Goal: Task Accomplishment & Management: Use online tool/utility

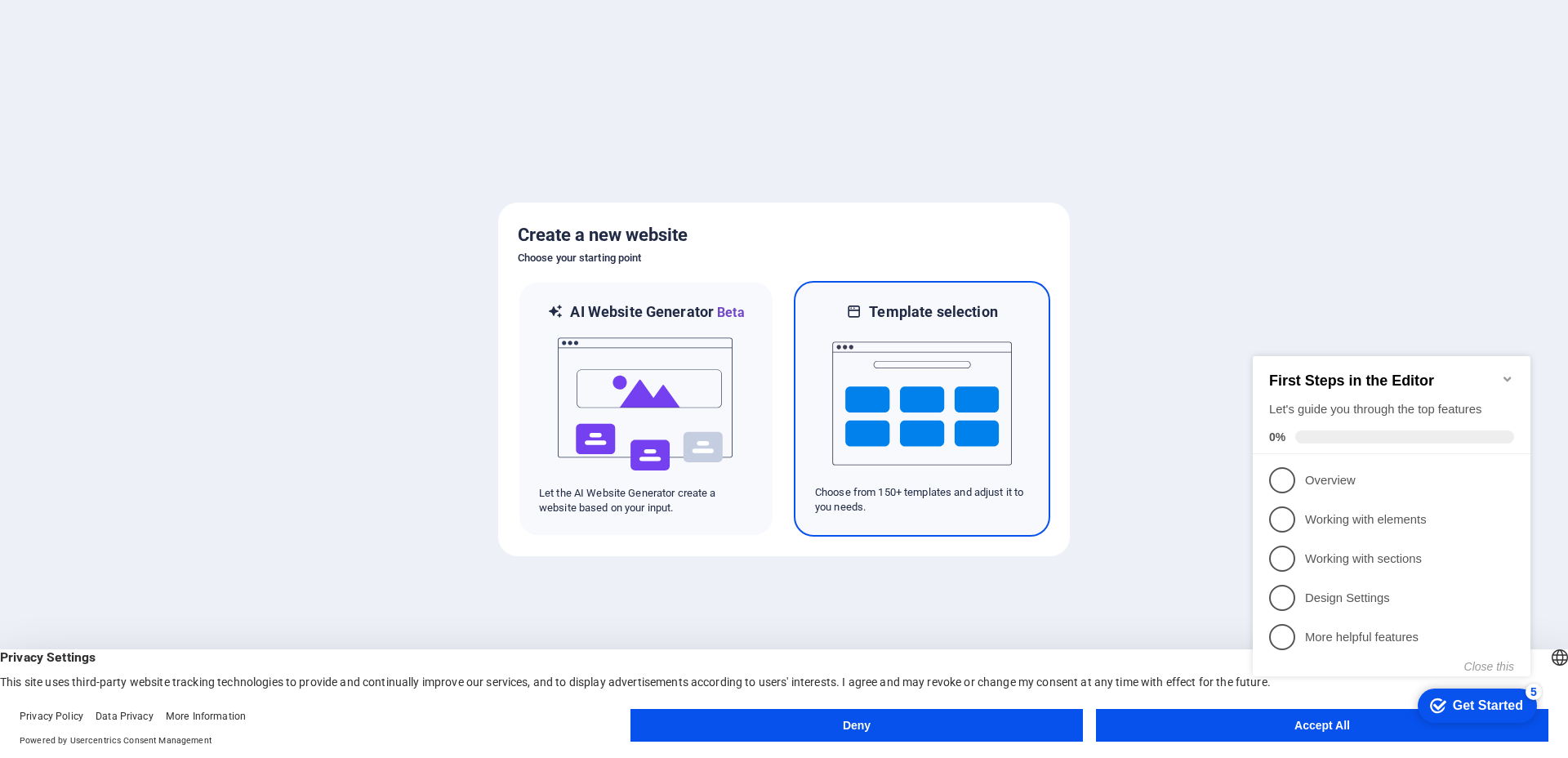
click at [849, 451] on img at bounding box center [922, 403] width 180 height 164
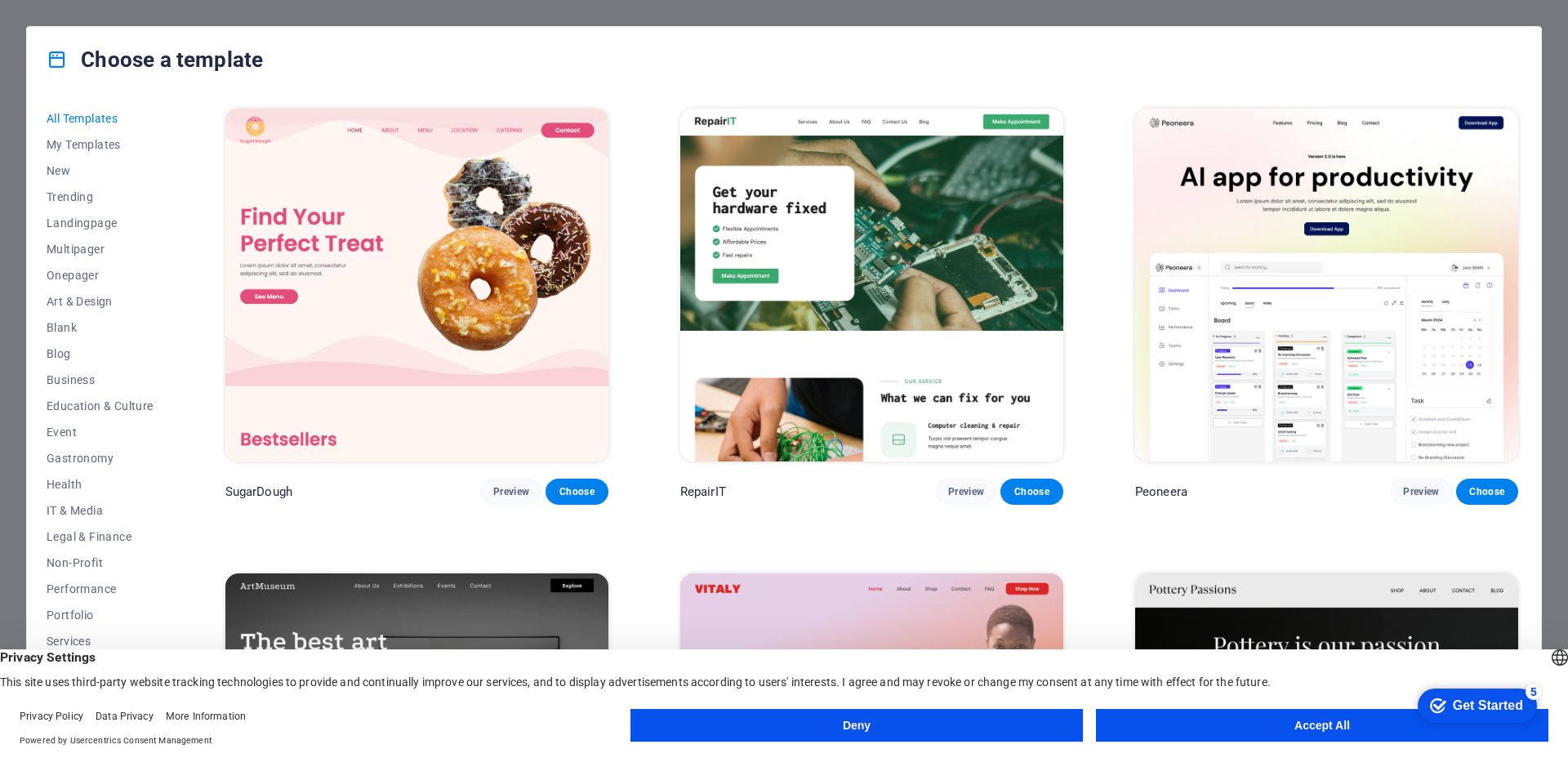
click at [1208, 720] on button "Accept All" at bounding box center [1321, 725] width 453 height 33
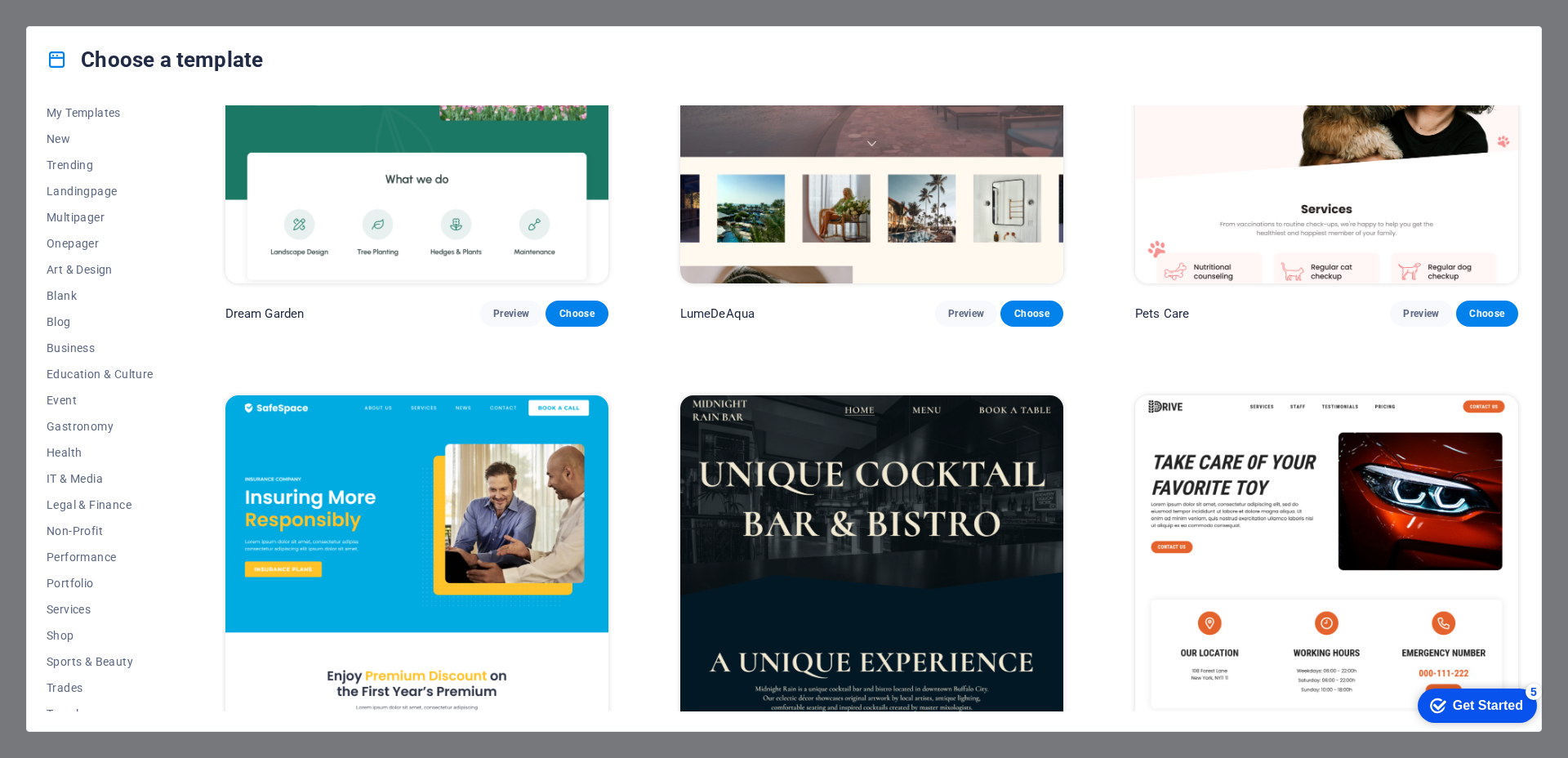
scroll to position [4618, 0]
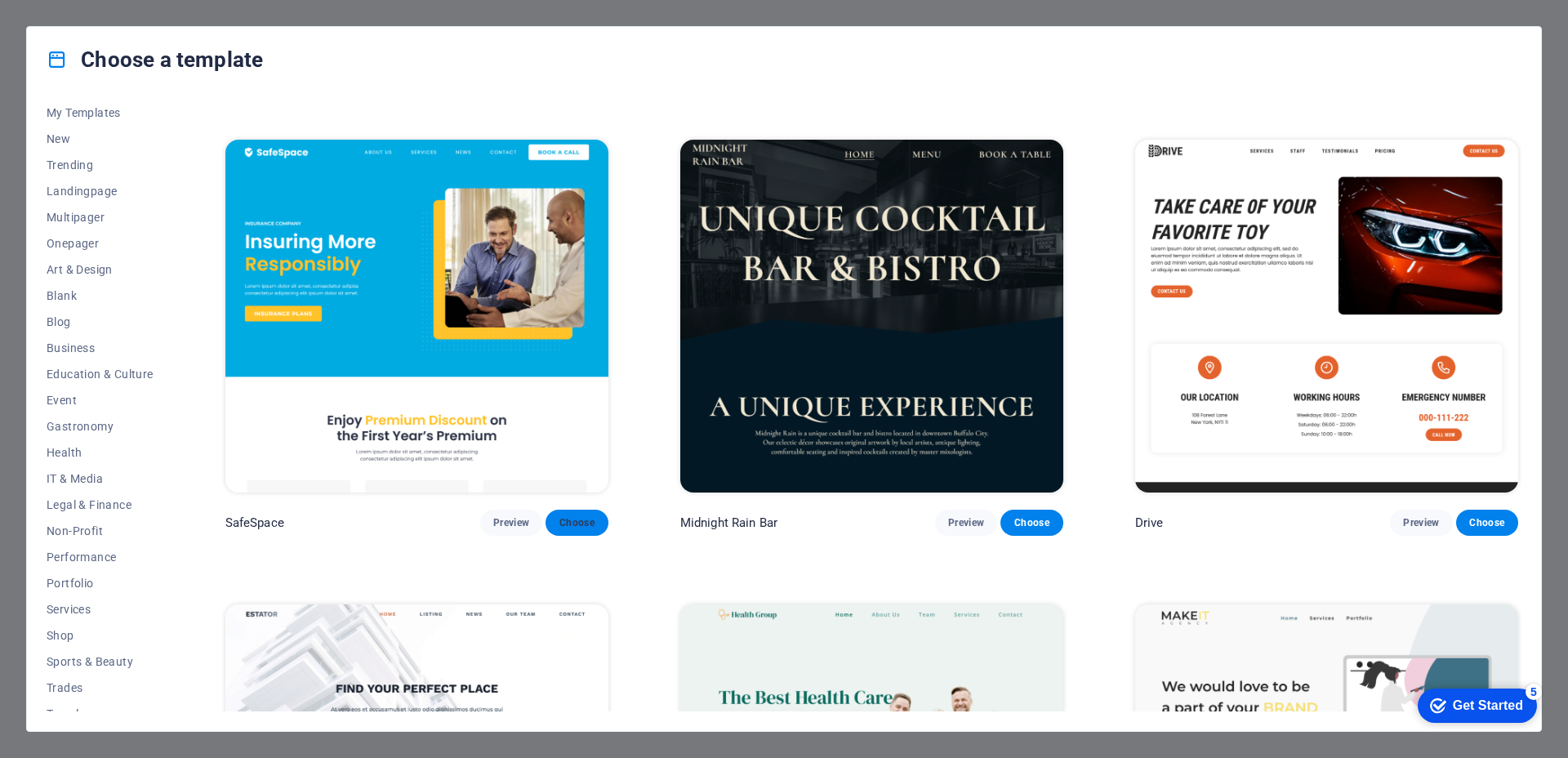
click at [594, 510] on button "Choose" at bounding box center [576, 523] width 62 height 26
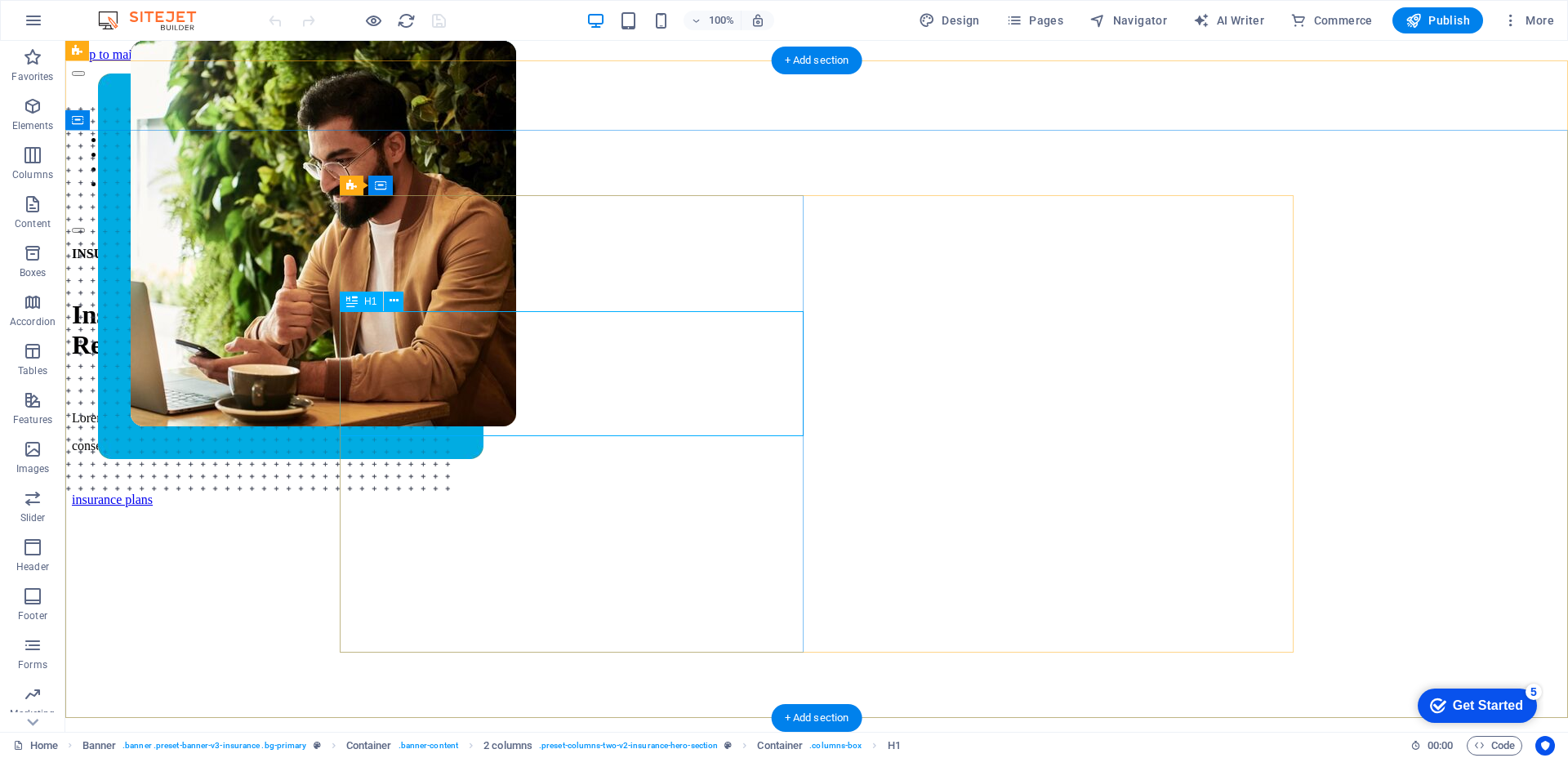
click at [566, 360] on div "Insuring More Responsibly" at bounding box center [816, 329] width 1490 height 60
click at [546, 454] on div "Lorem ipsum dolor sit amet, consectetur adipiss consectetur adipiscing elit ips…" at bounding box center [816, 432] width 1490 height 42
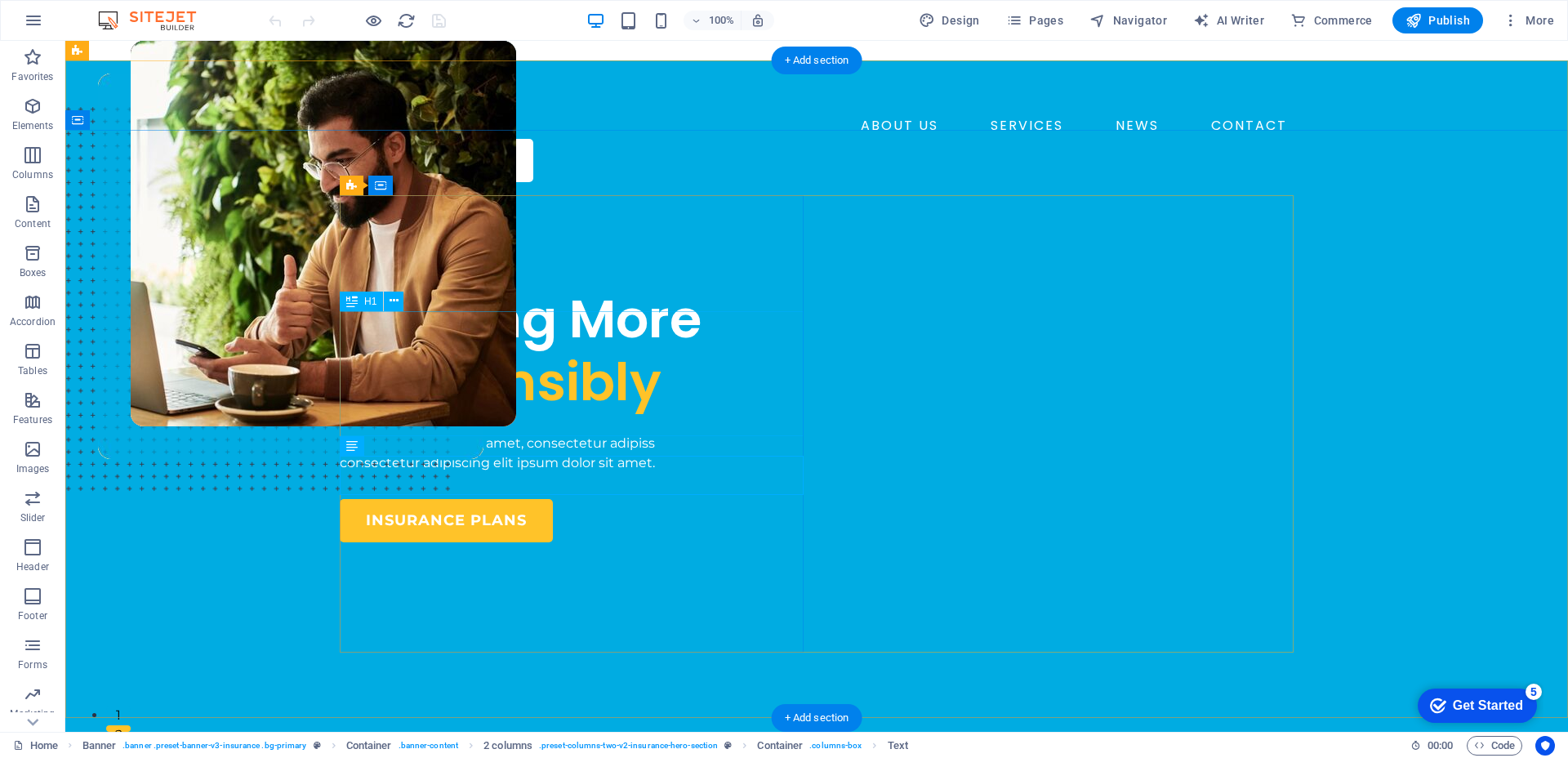
click at [547, 368] on div "Insuring More Responsibly" at bounding box center [571, 350] width 464 height 125
click at [449, 280] on div "INSURANCE COMPANY" at bounding box center [571, 270] width 464 height 19
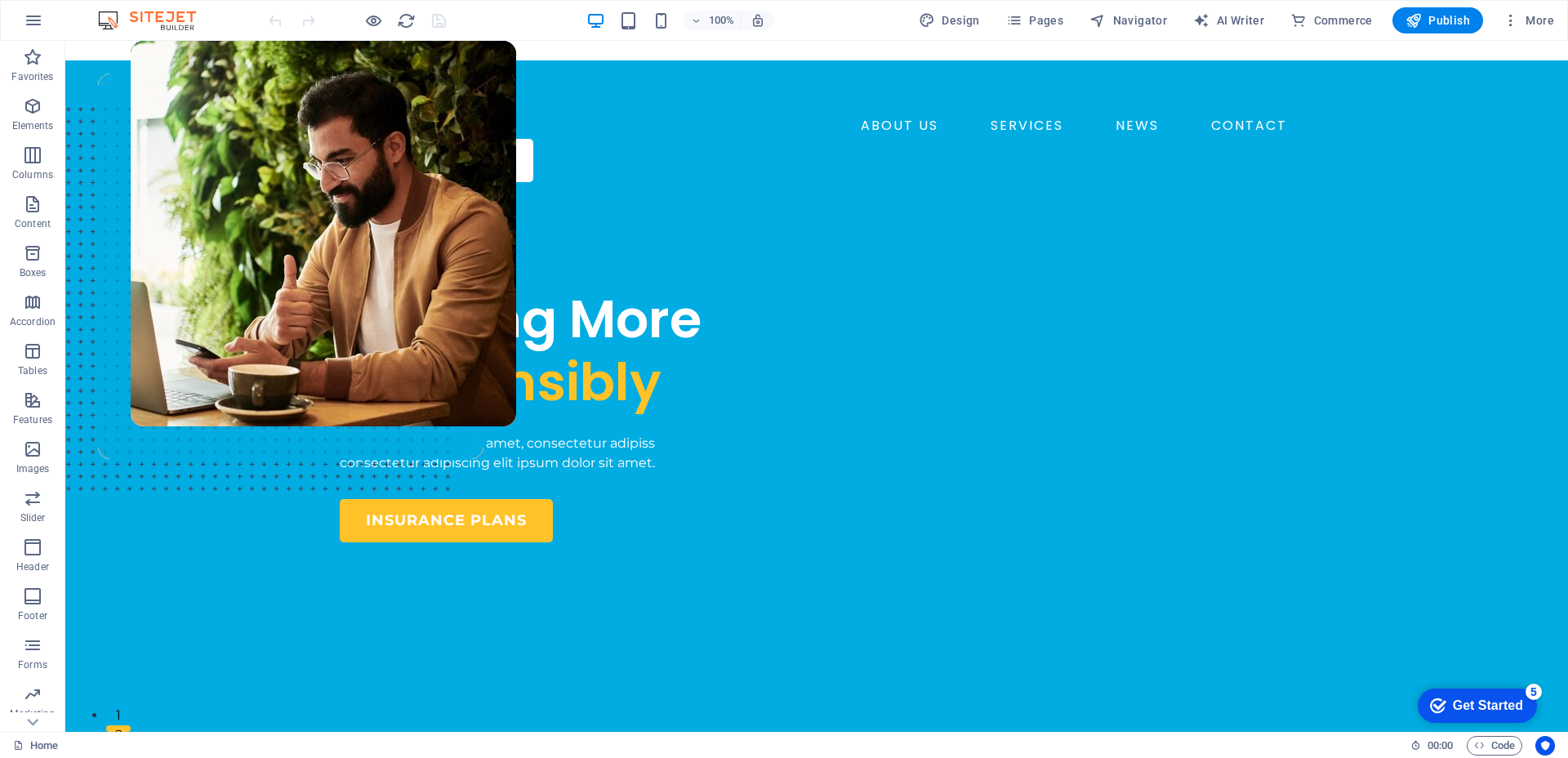
drag, startPoint x: 1248, startPoint y: 23, endPoint x: 1246, endPoint y: 36, distance: 13.2
click at [1248, 22] on span "AI Writer" at bounding box center [1228, 20] width 71 height 16
select select "English"
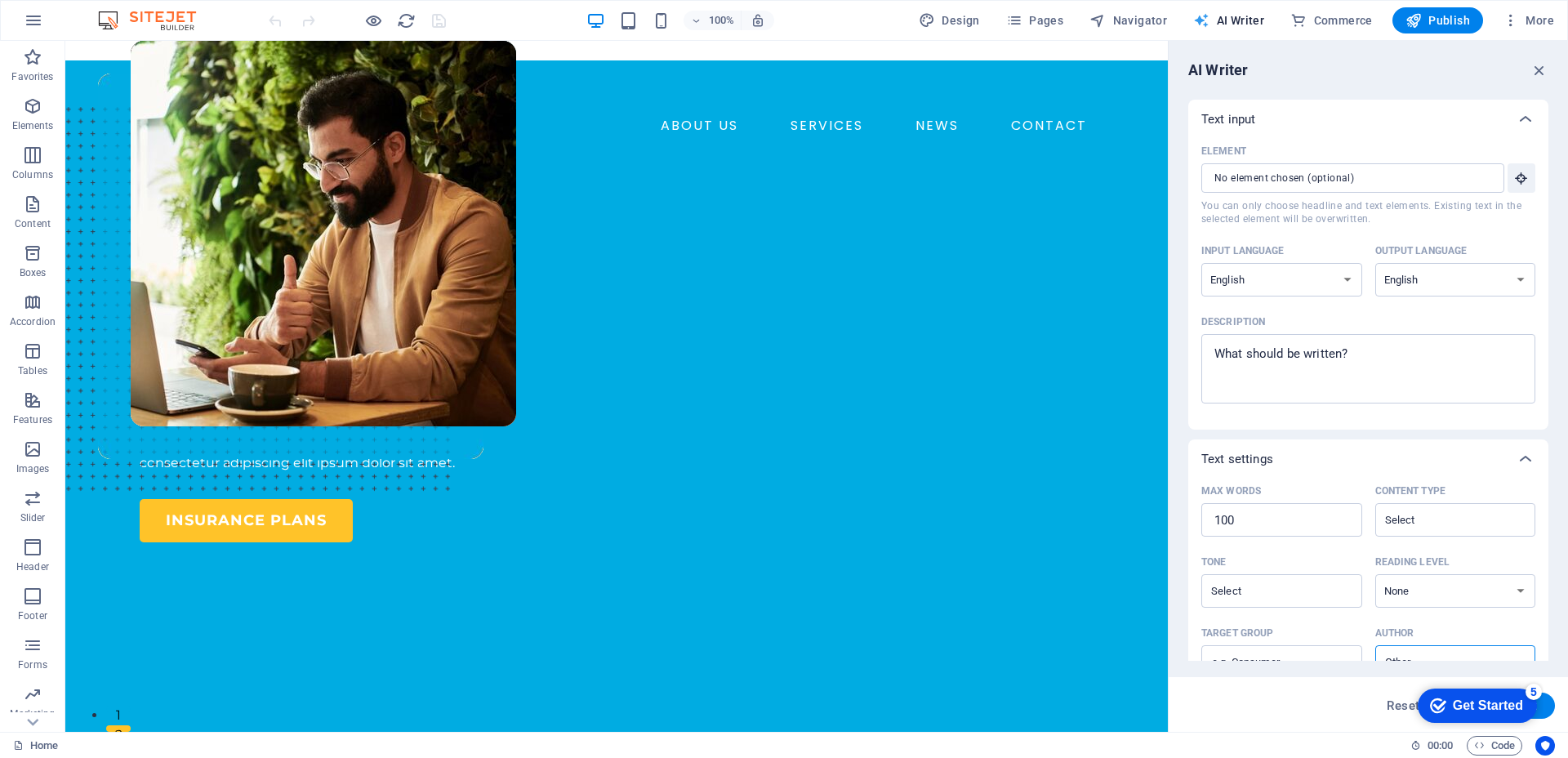
click at [1244, 19] on span "AI Writer" at bounding box center [1228, 20] width 71 height 16
click at [1537, 70] on icon "button" at bounding box center [1538, 70] width 18 height 18
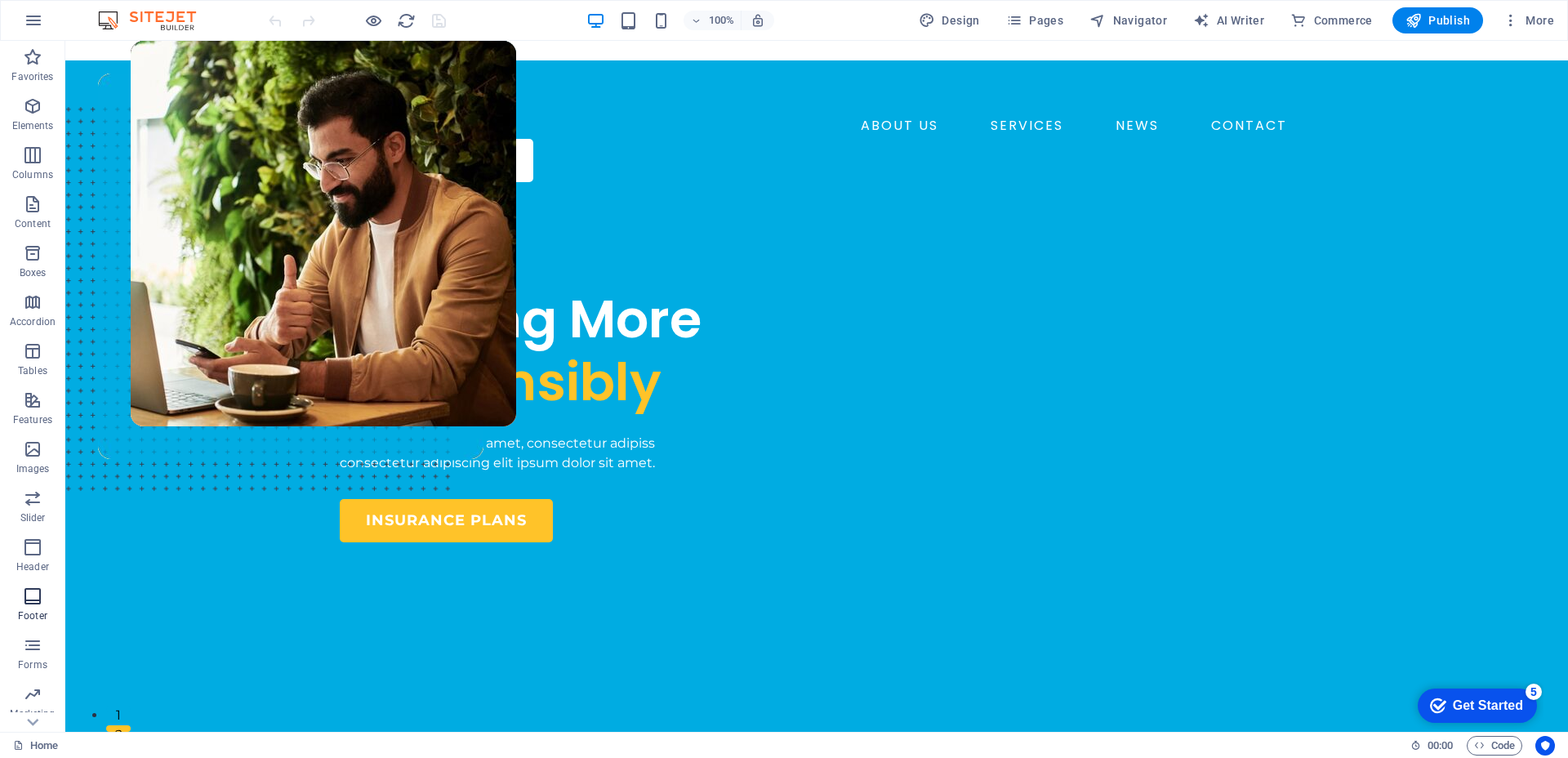
scroll to position [93, 0]
click at [40, 614] on p "Marketing" at bounding box center [32, 621] width 45 height 13
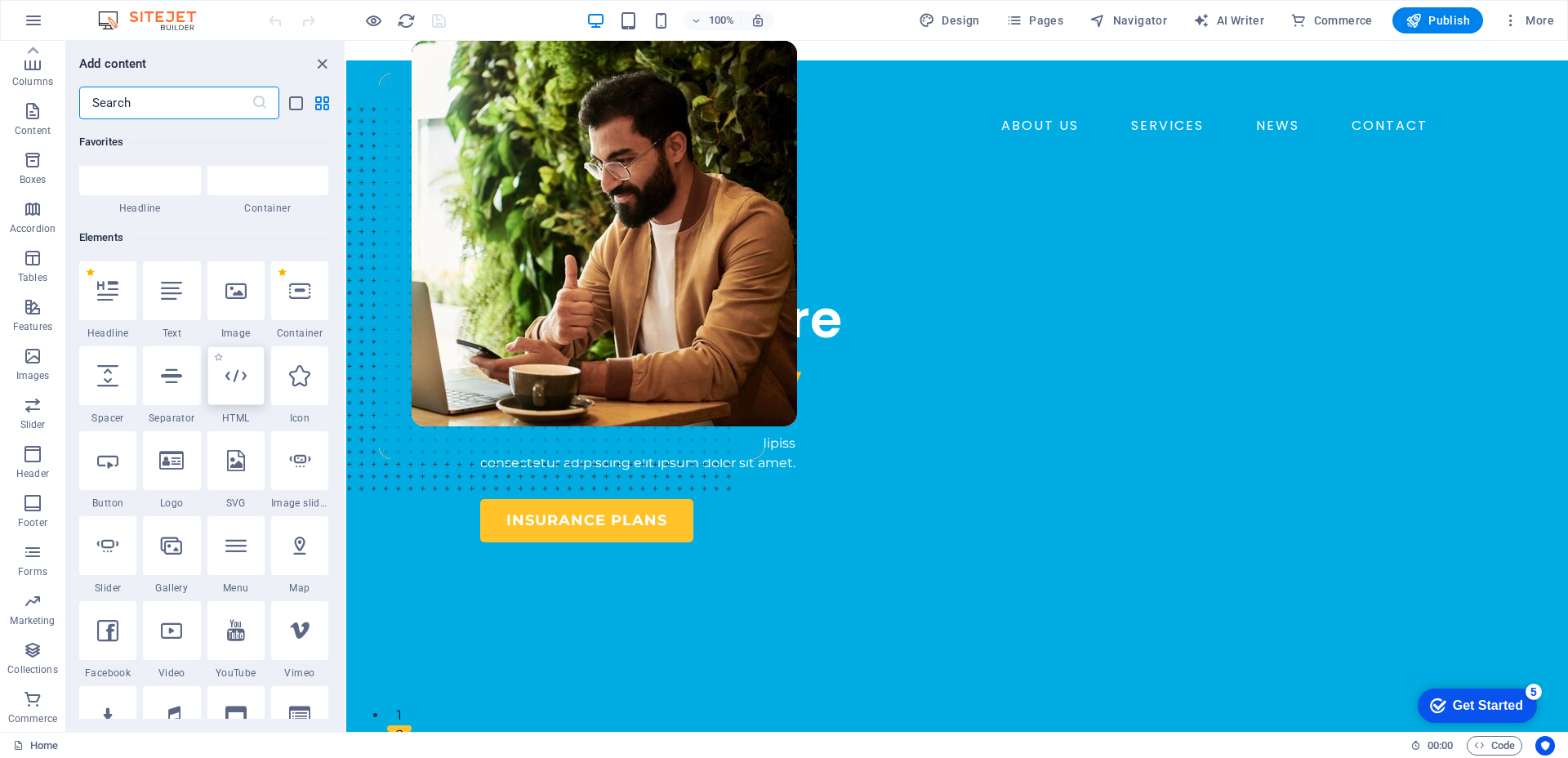
scroll to position [0, 0]
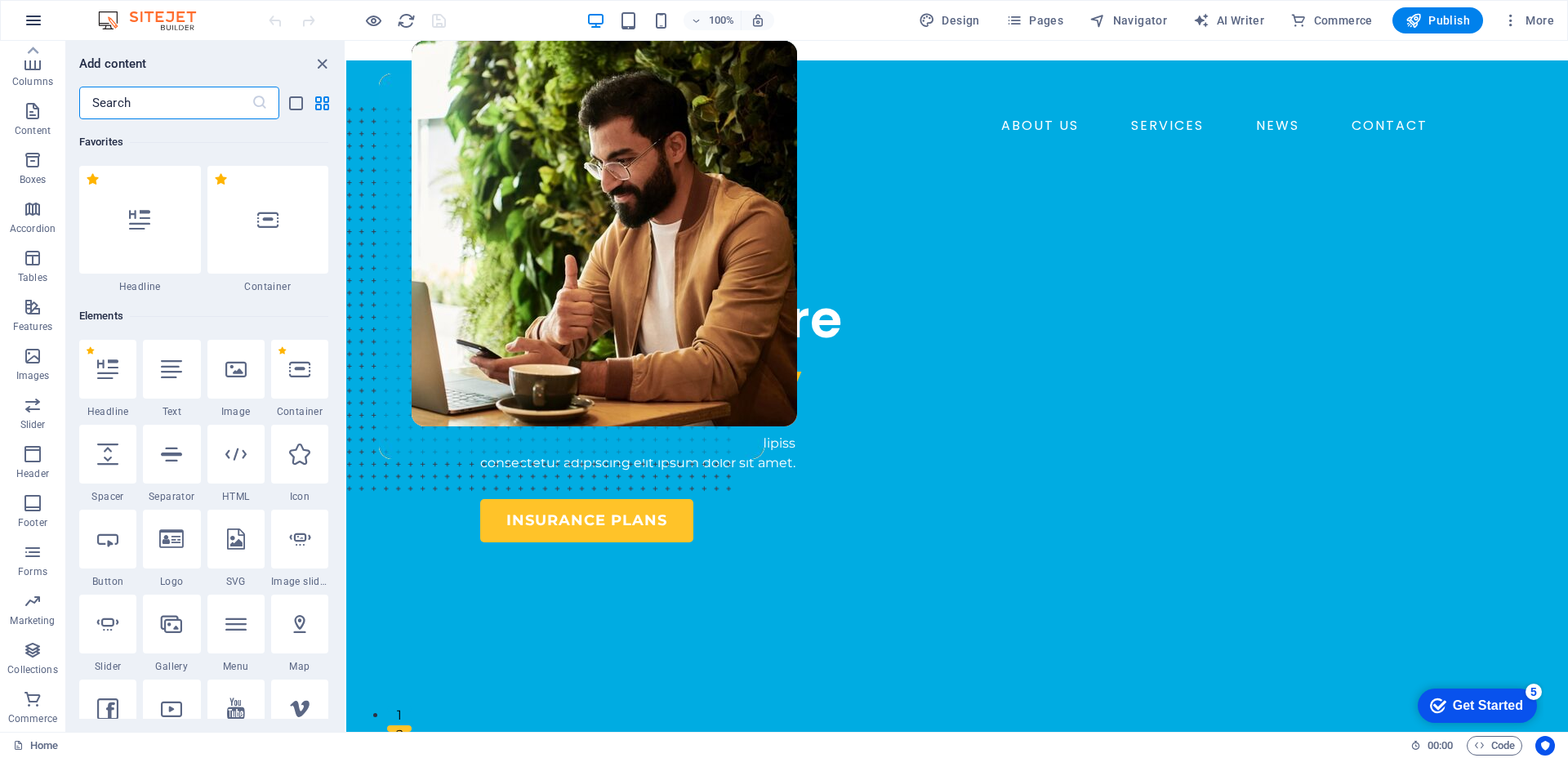
click at [31, 25] on icon "button" at bounding box center [33, 20] width 19 height 19
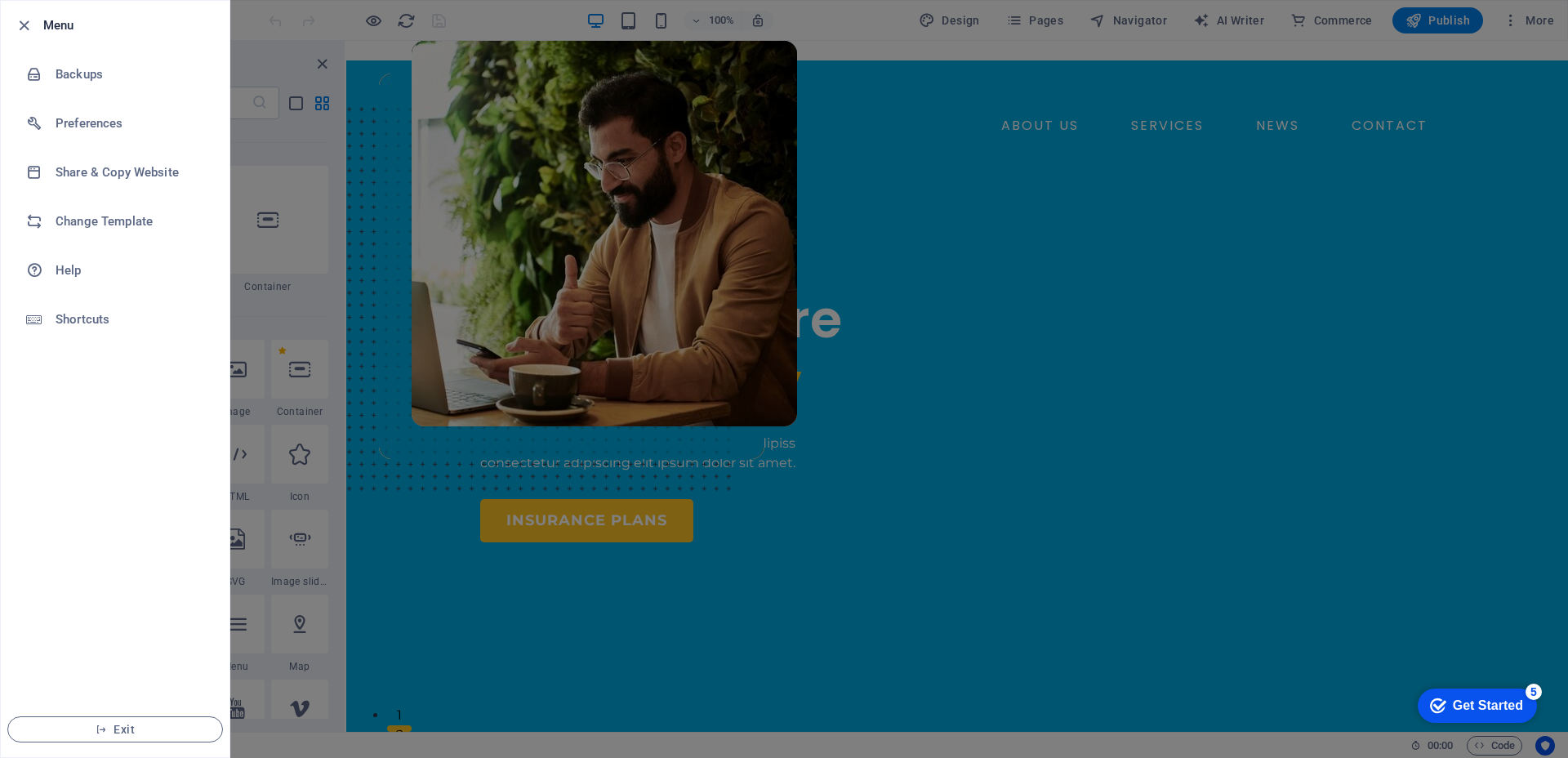
drag, startPoint x: 29, startPoint y: 31, endPoint x: 99, endPoint y: 48, distance: 72.0
click at [29, 31] on icon "button" at bounding box center [24, 26] width 19 height 19
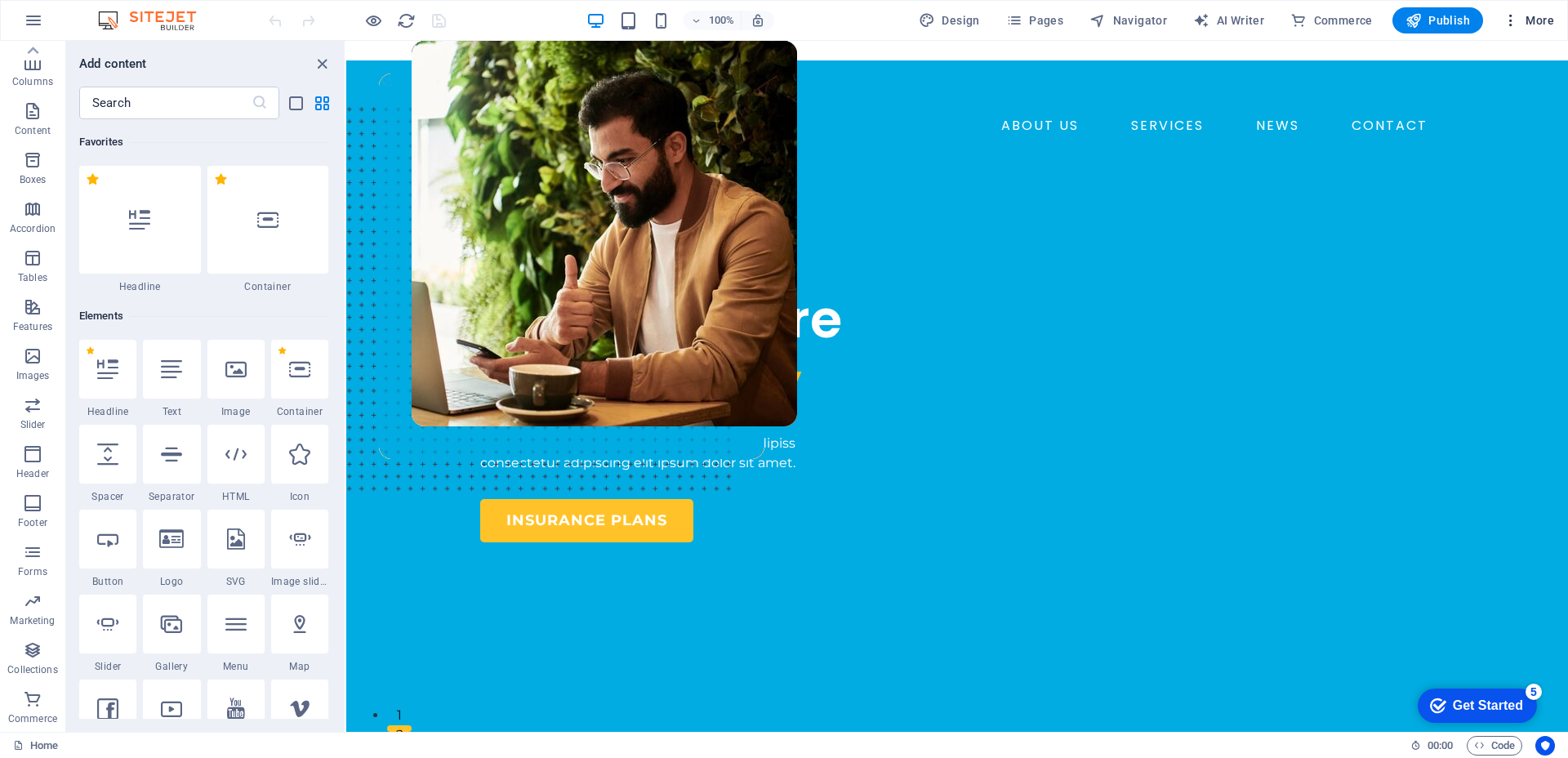
click at [1525, 20] on span "More" at bounding box center [1528, 20] width 52 height 16
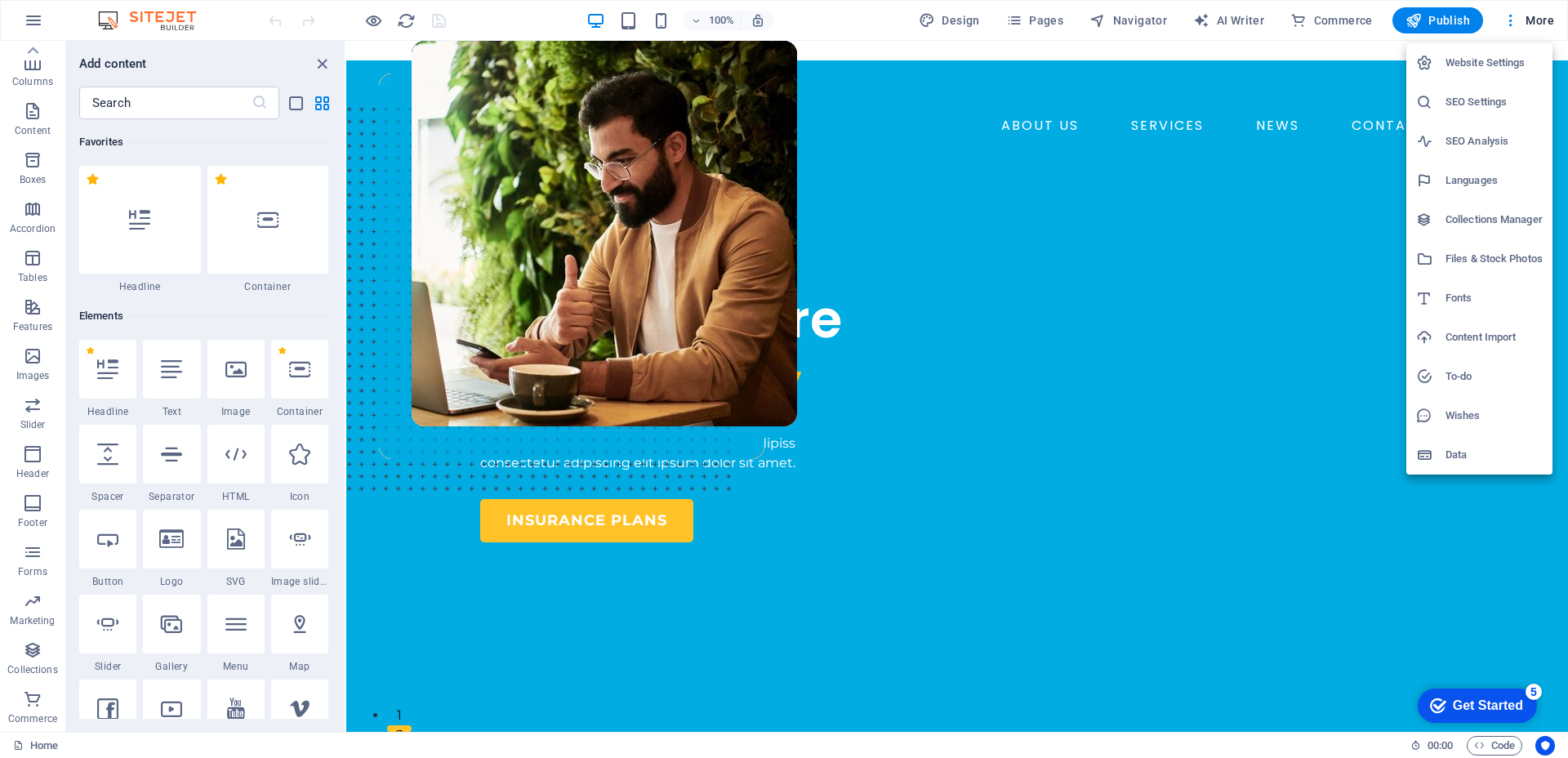
click at [1476, 82] on li "SEO Settings" at bounding box center [1479, 101] width 146 height 39
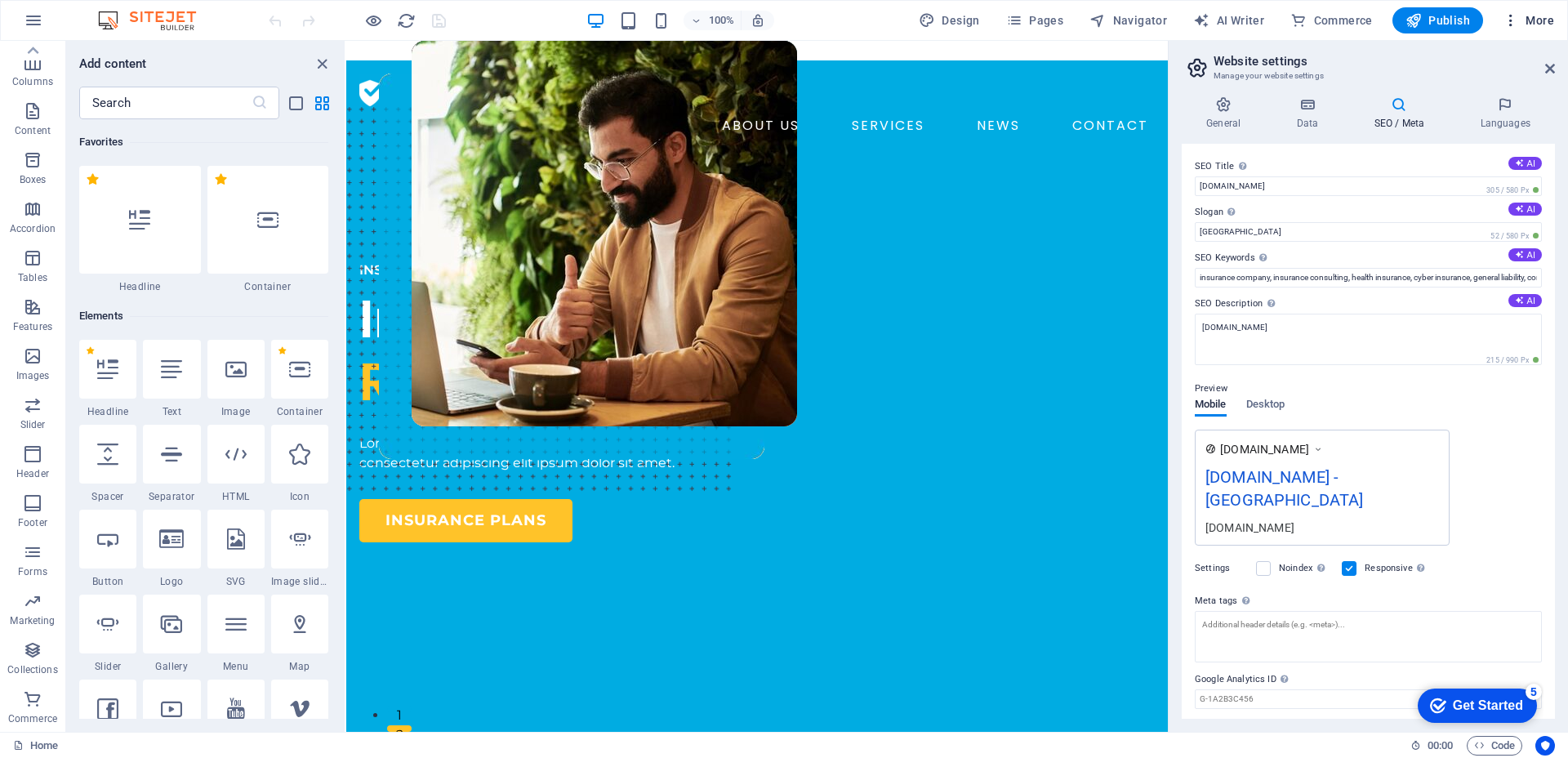
click at [1520, 11] on button "More" at bounding box center [1528, 20] width 64 height 26
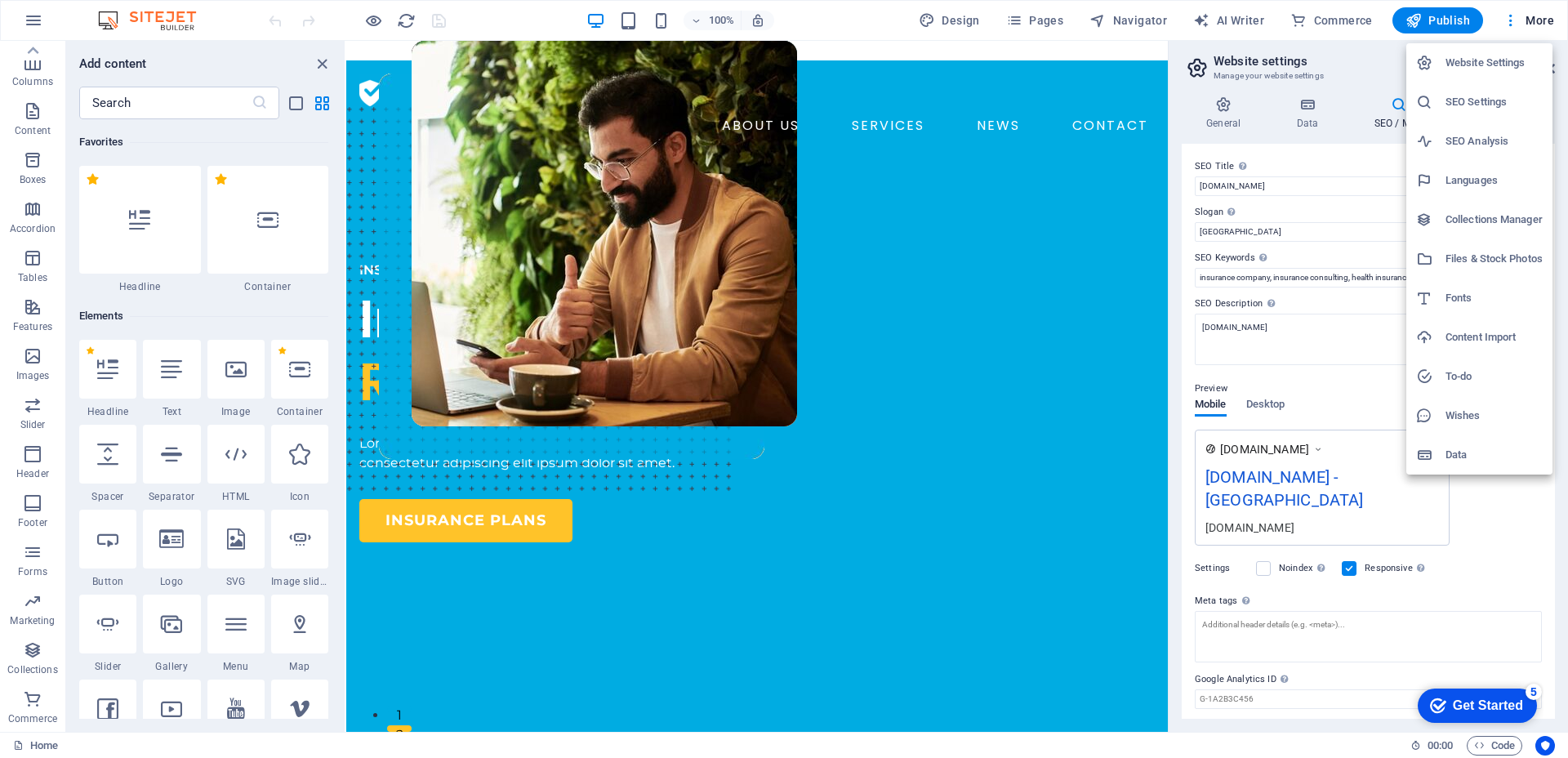
click at [1491, 93] on h6 "SEO Settings" at bounding box center [1494, 101] width 98 height 19
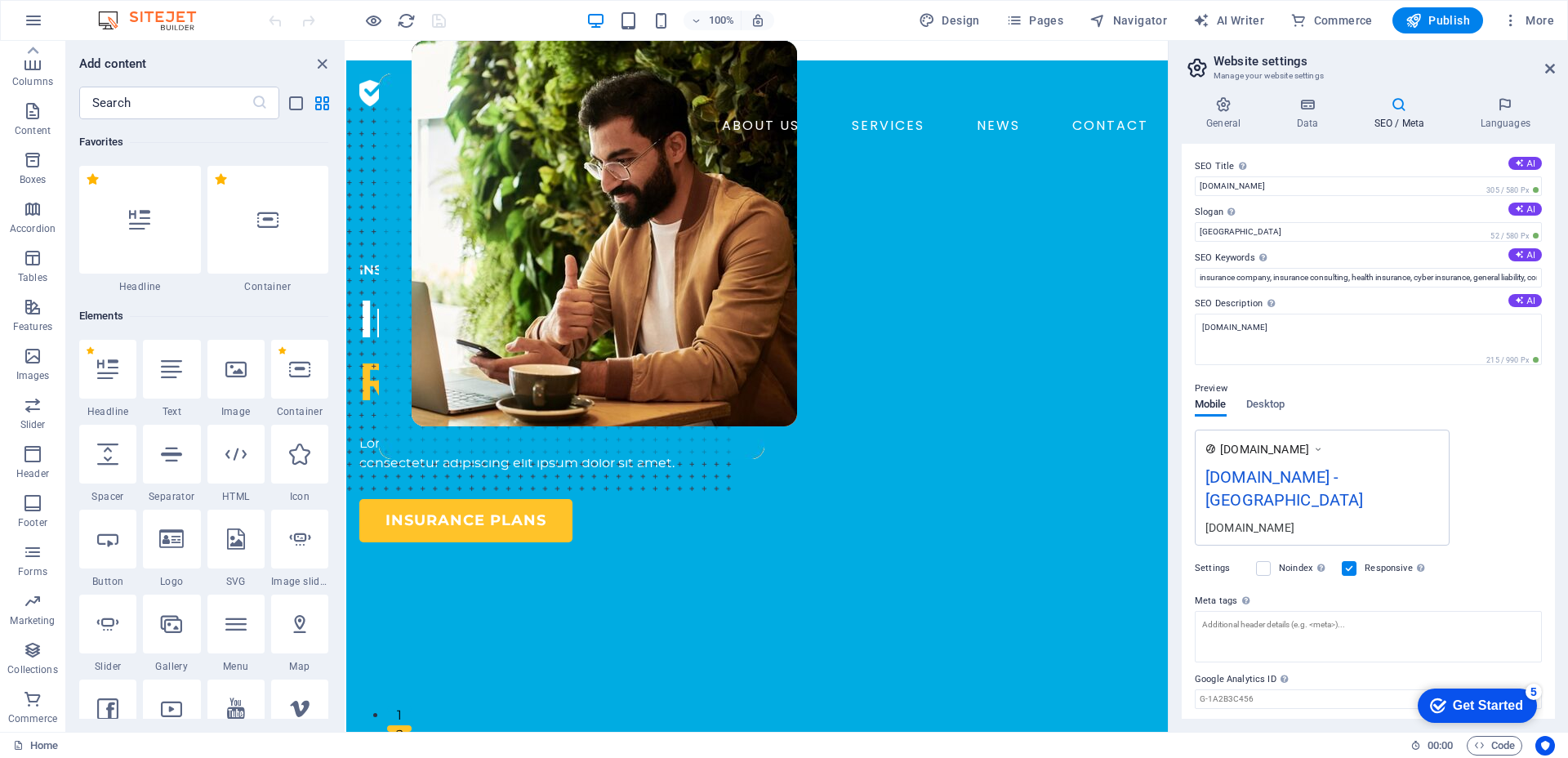
scroll to position [48, 0]
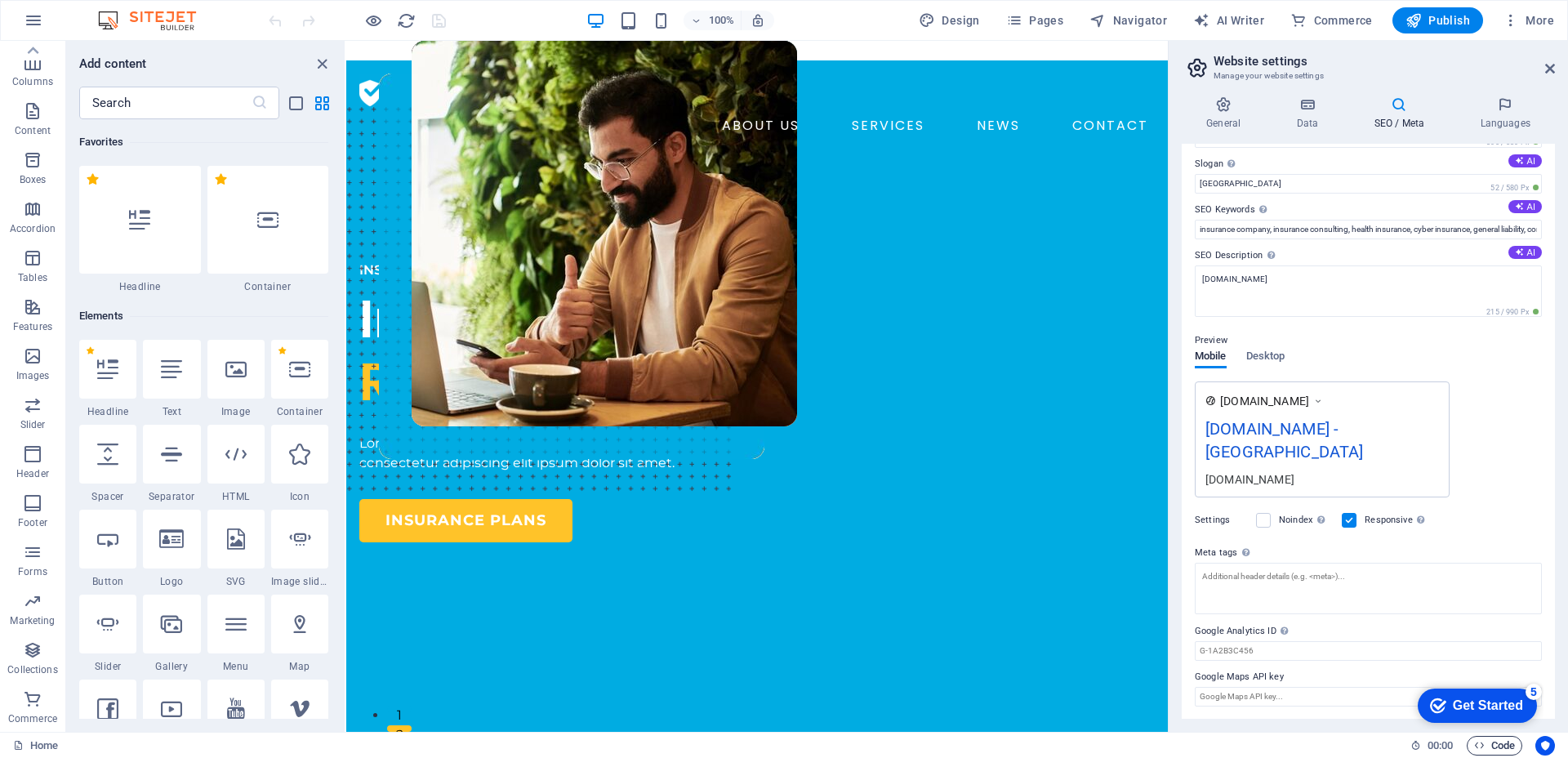
click at [1477, 742] on icon "button" at bounding box center [1479, 745] width 11 height 11
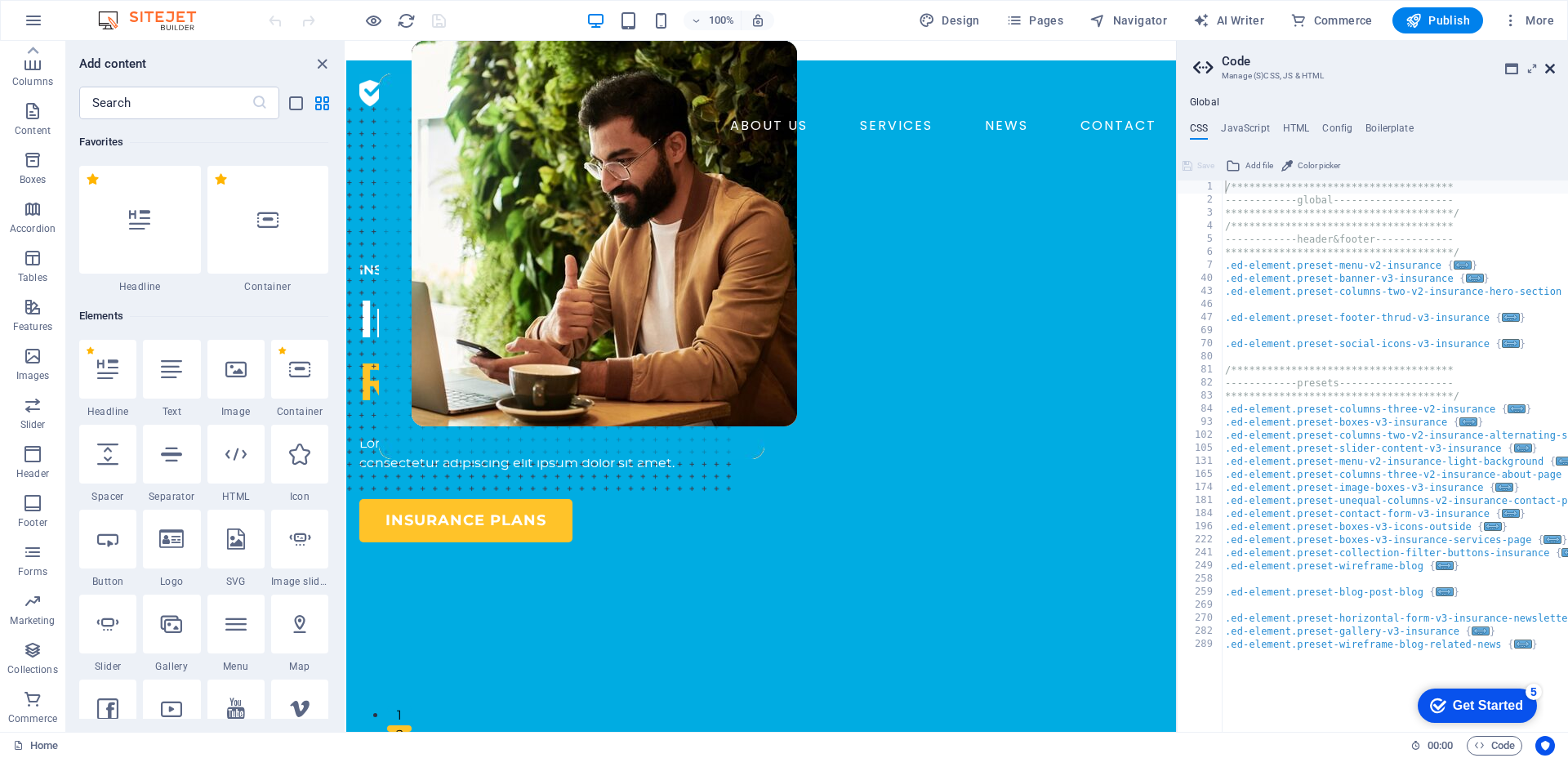
drag, startPoint x: 1550, startPoint y: 72, endPoint x: 1203, endPoint y: 33, distance: 349.2
click at [1550, 71] on icon at bounding box center [1550, 69] width 10 height 13
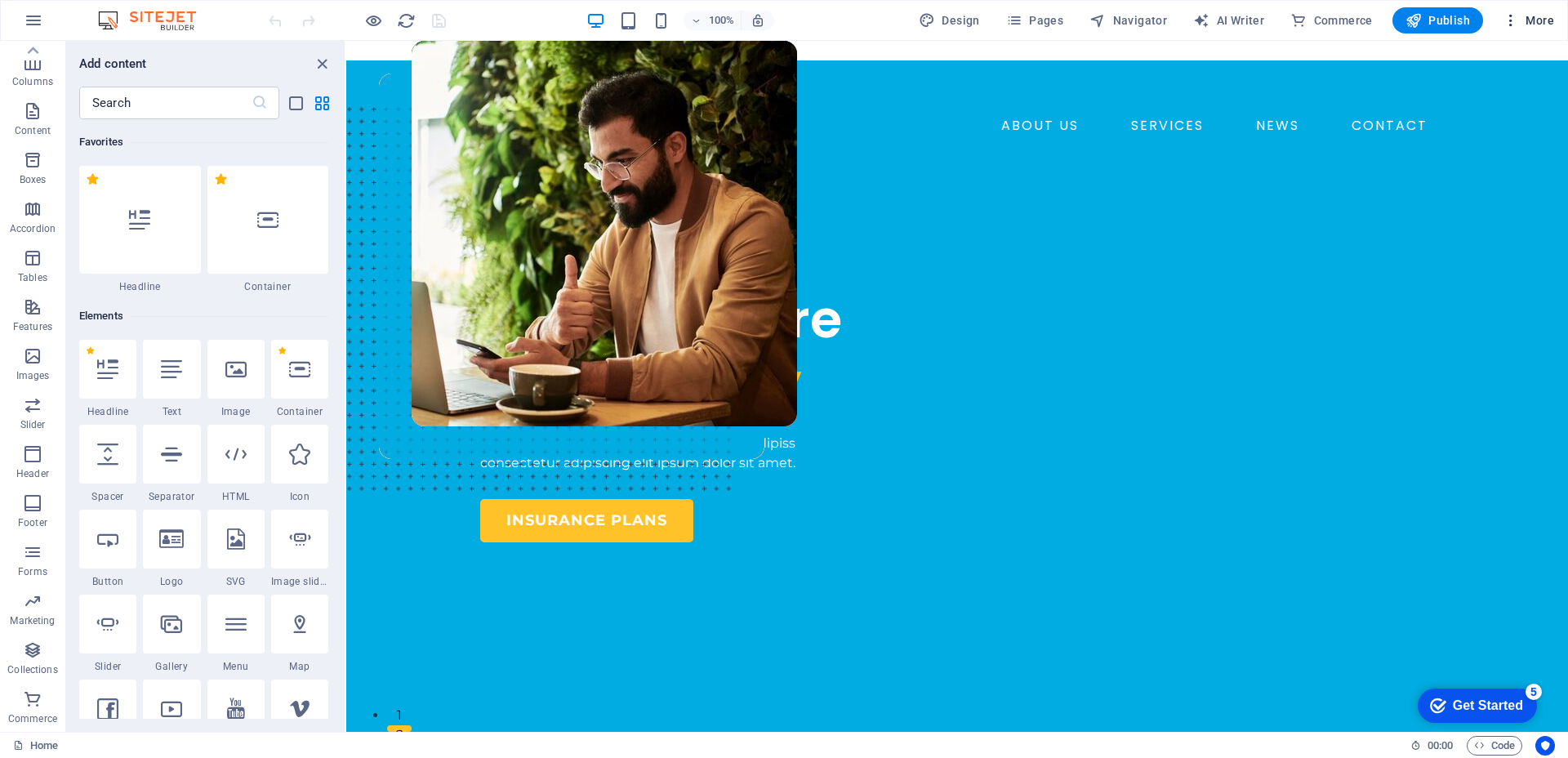
click at [1535, 13] on span "More" at bounding box center [1528, 20] width 52 height 16
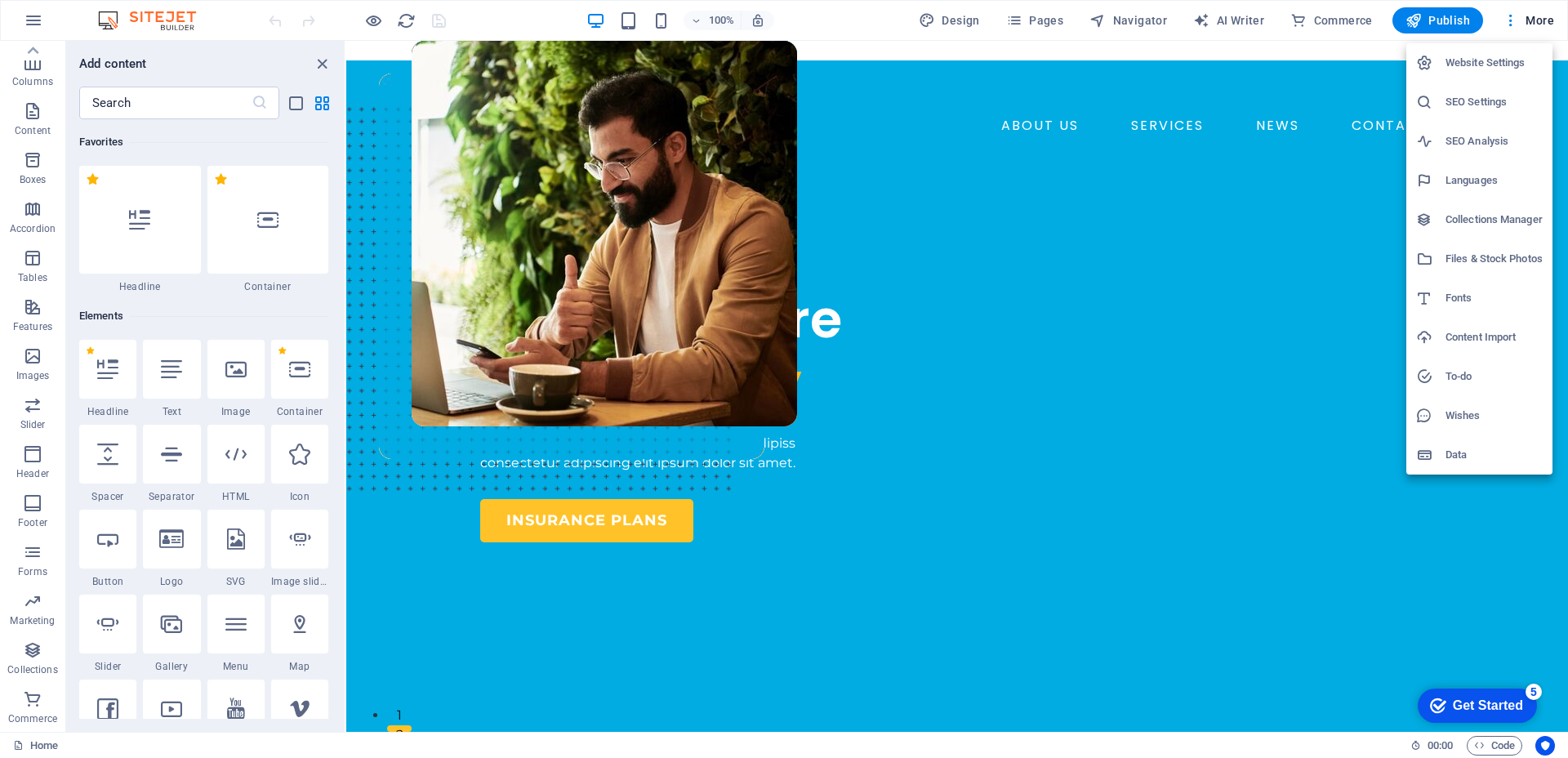
click at [1503, 145] on h6 "SEO Analysis" at bounding box center [1494, 141] width 98 height 19
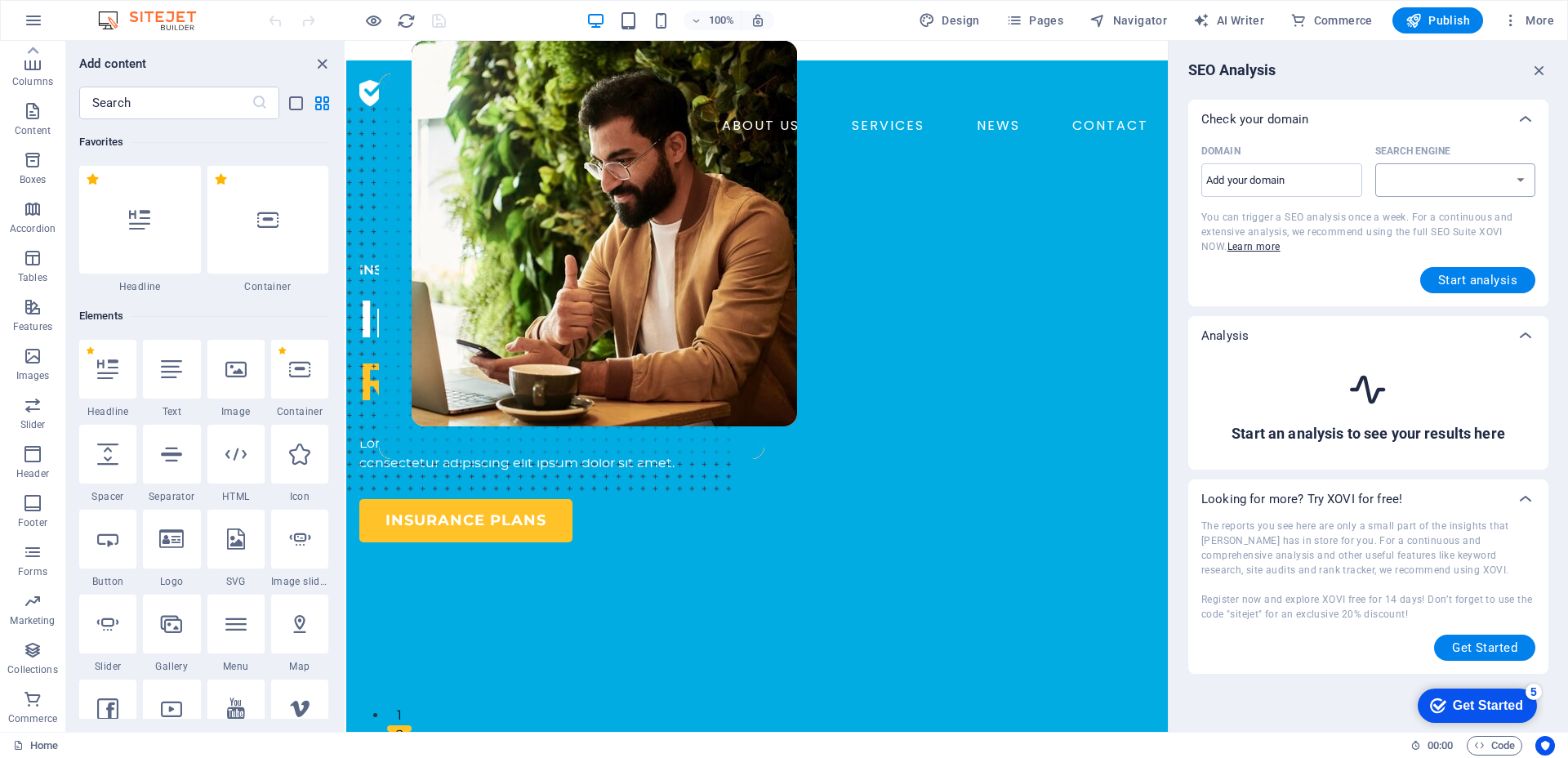
select select "[DOMAIN_NAME]"
drag, startPoint x: 1533, startPoint y: 71, endPoint x: 1186, endPoint y: 25, distance: 350.0
click at [1533, 71] on icon "button" at bounding box center [1538, 70] width 18 height 18
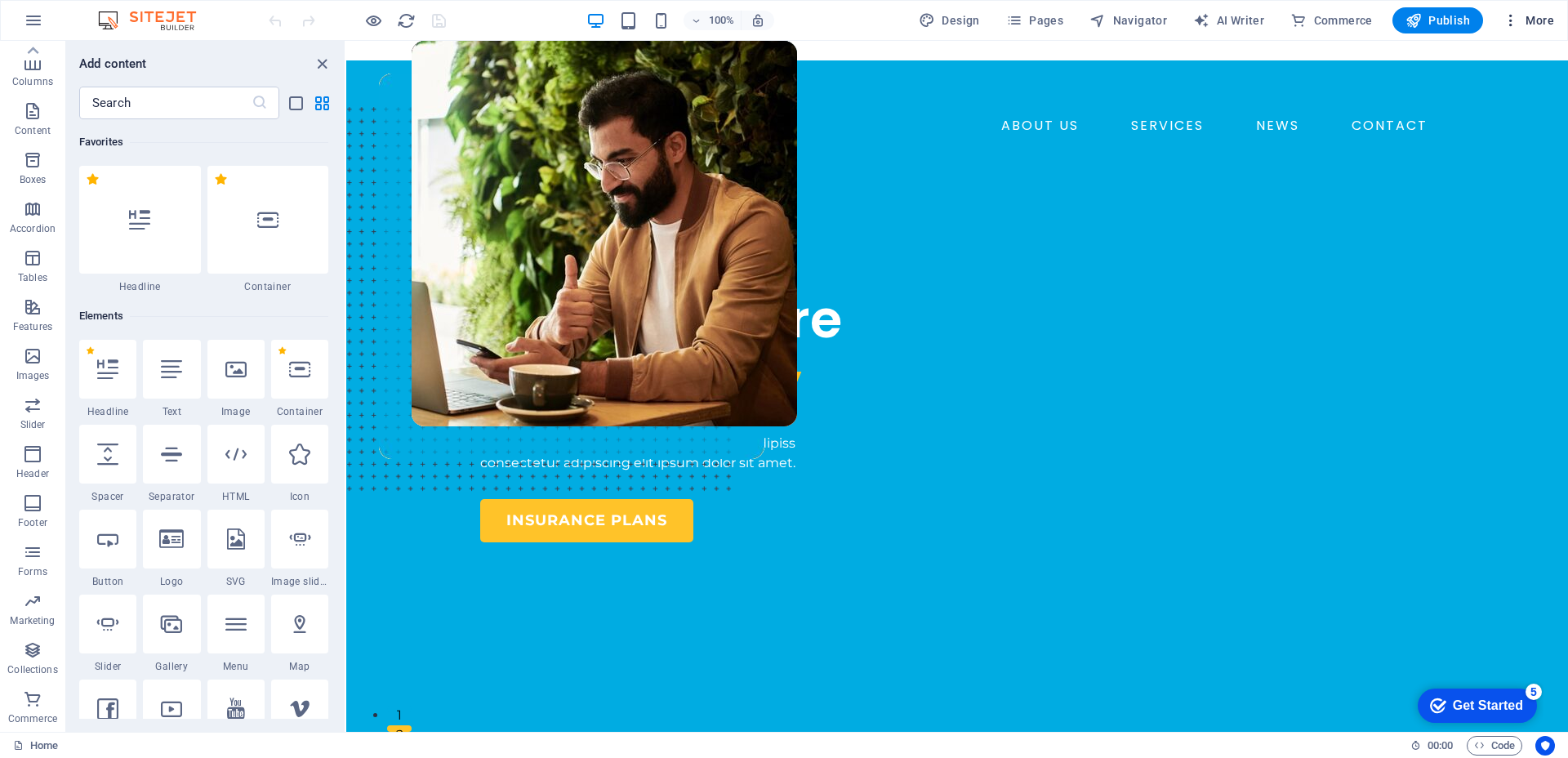
click at [1540, 12] on span "More" at bounding box center [1528, 20] width 52 height 16
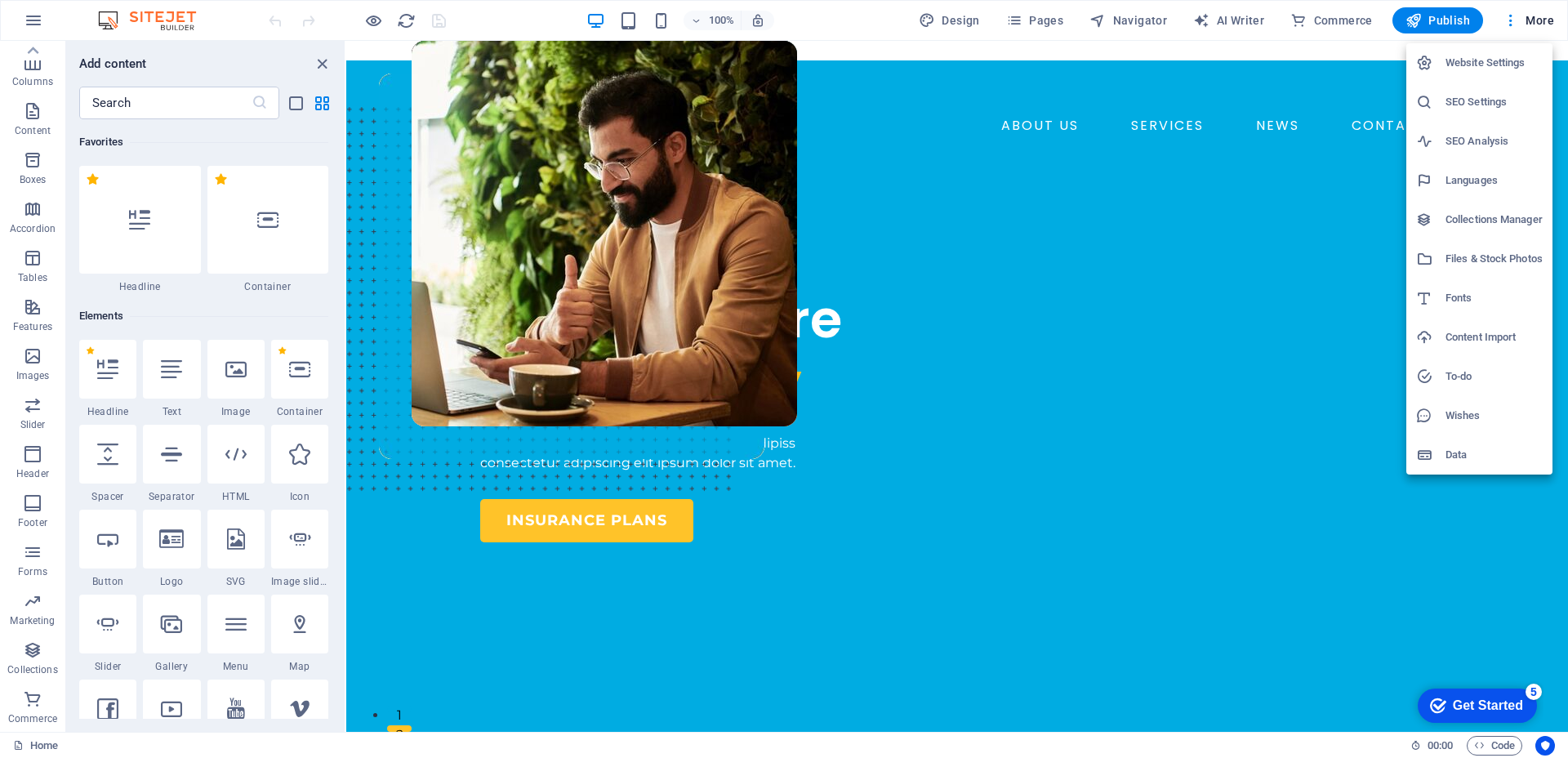
click at [1480, 249] on h6 "Files & Stock Photos" at bounding box center [1494, 258] width 98 height 19
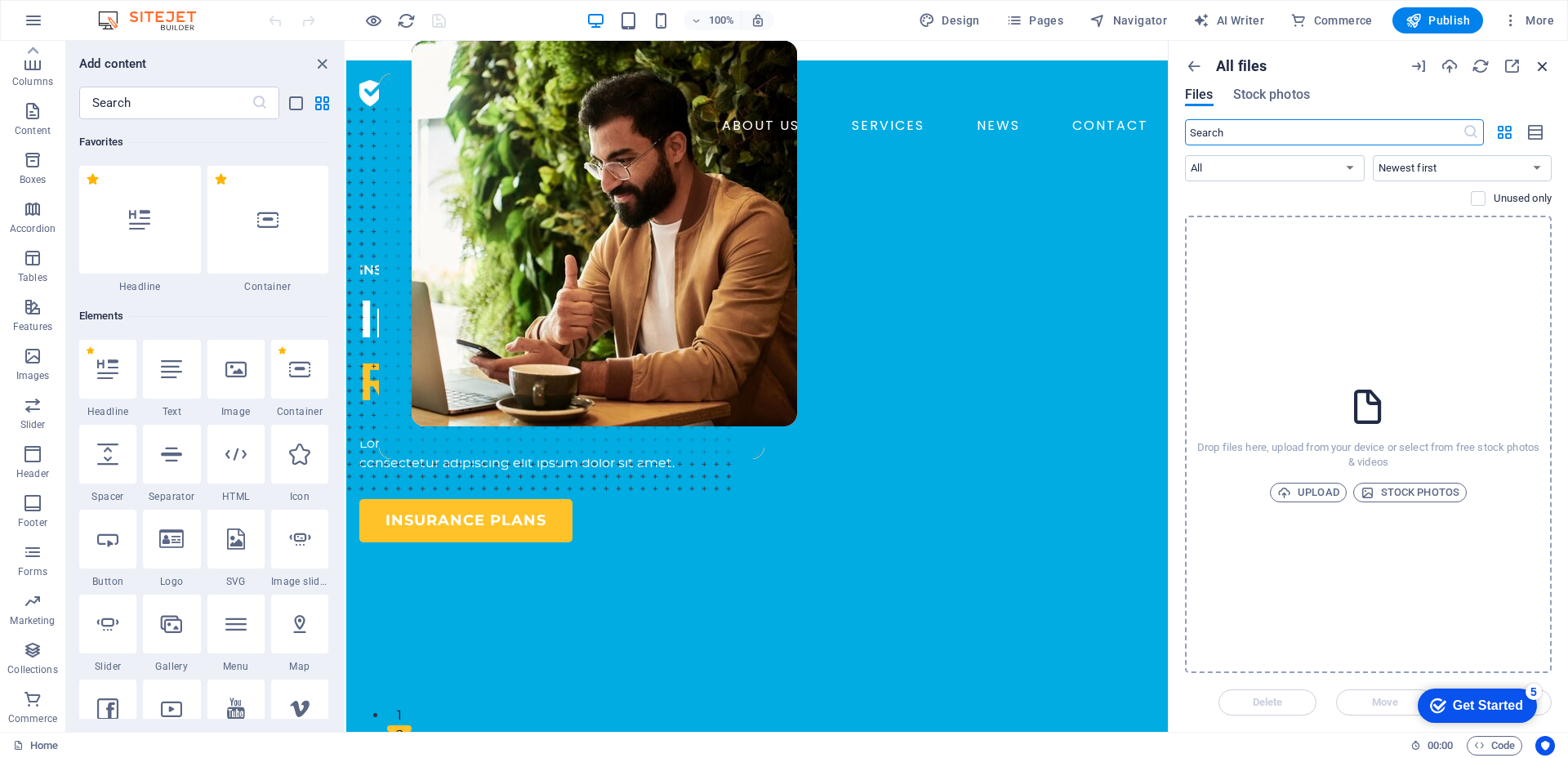
click at [1537, 64] on icon "button" at bounding box center [1542, 66] width 18 height 18
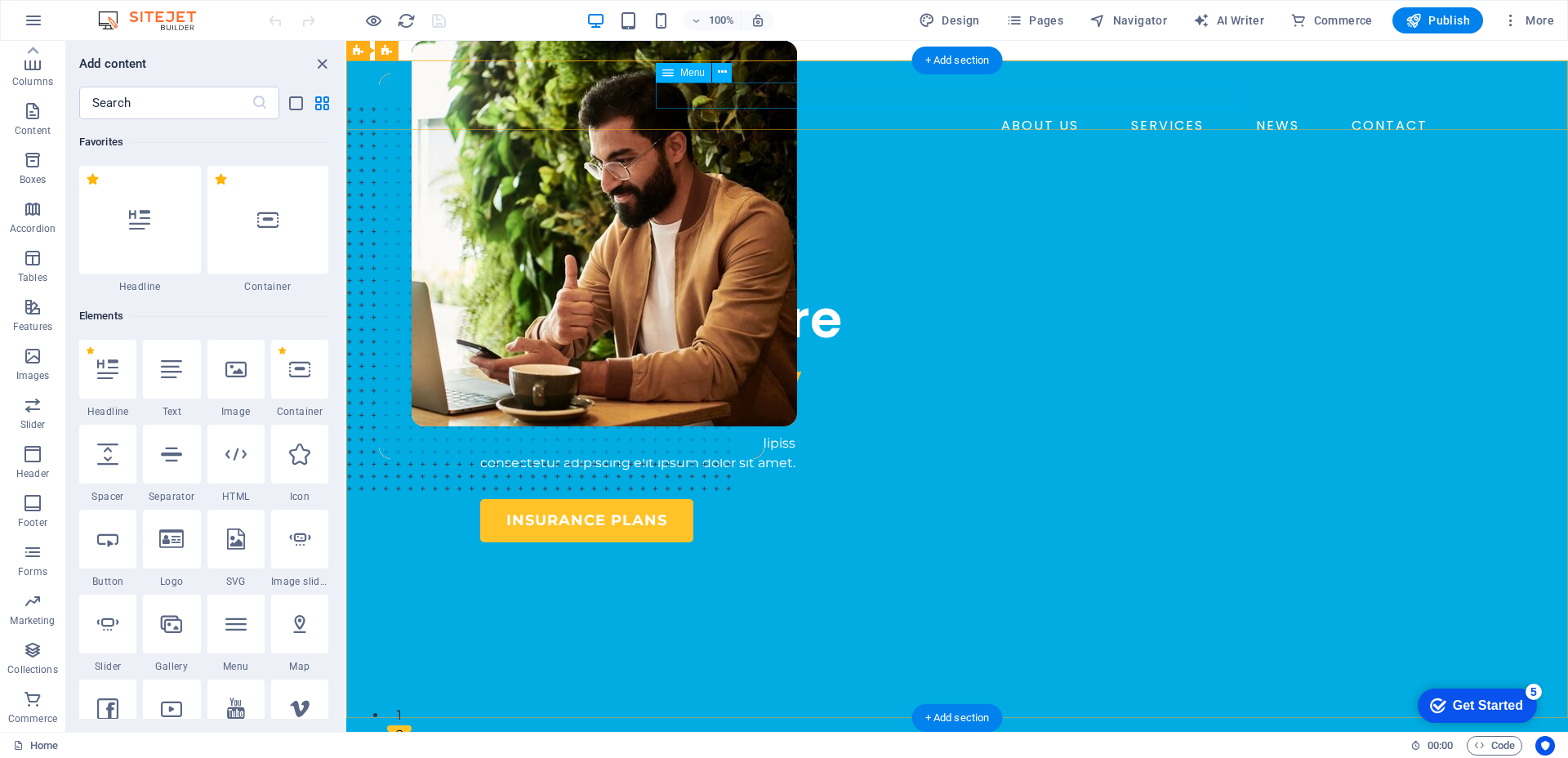
click at [1218, 113] on nav "ABOUT US SERVICES NEWS CONTACT" at bounding box center [957, 125] width 954 height 26
click at [1204, 113] on nav "ABOUT US SERVICES NEWS CONTACT" at bounding box center [957, 125] width 954 height 26
click at [716, 76] on button at bounding box center [721, 73] width 19 height 19
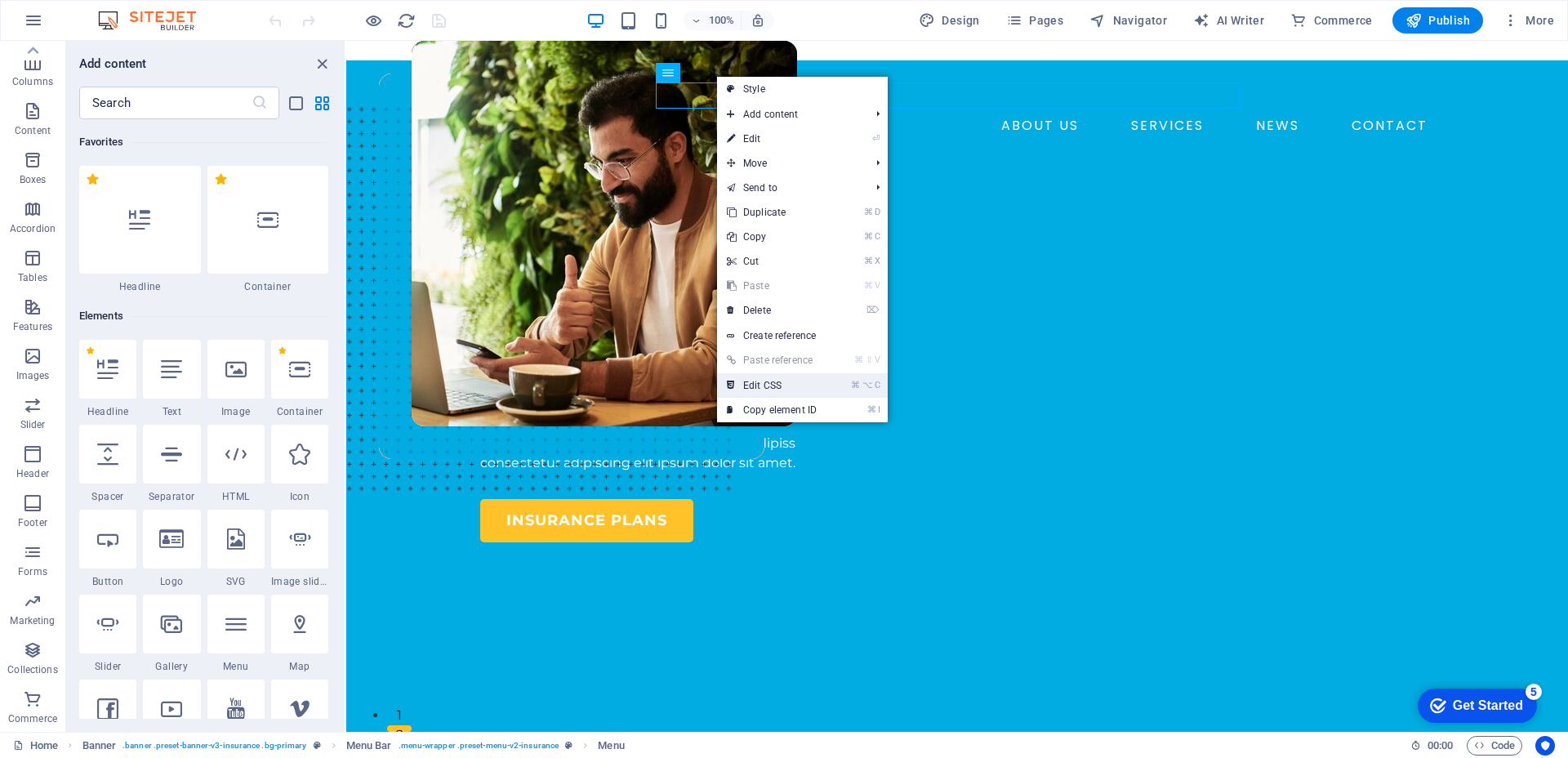
click at [819, 386] on link "⌘ ⌥ C Edit CSS" at bounding box center [771, 386] width 109 height 25
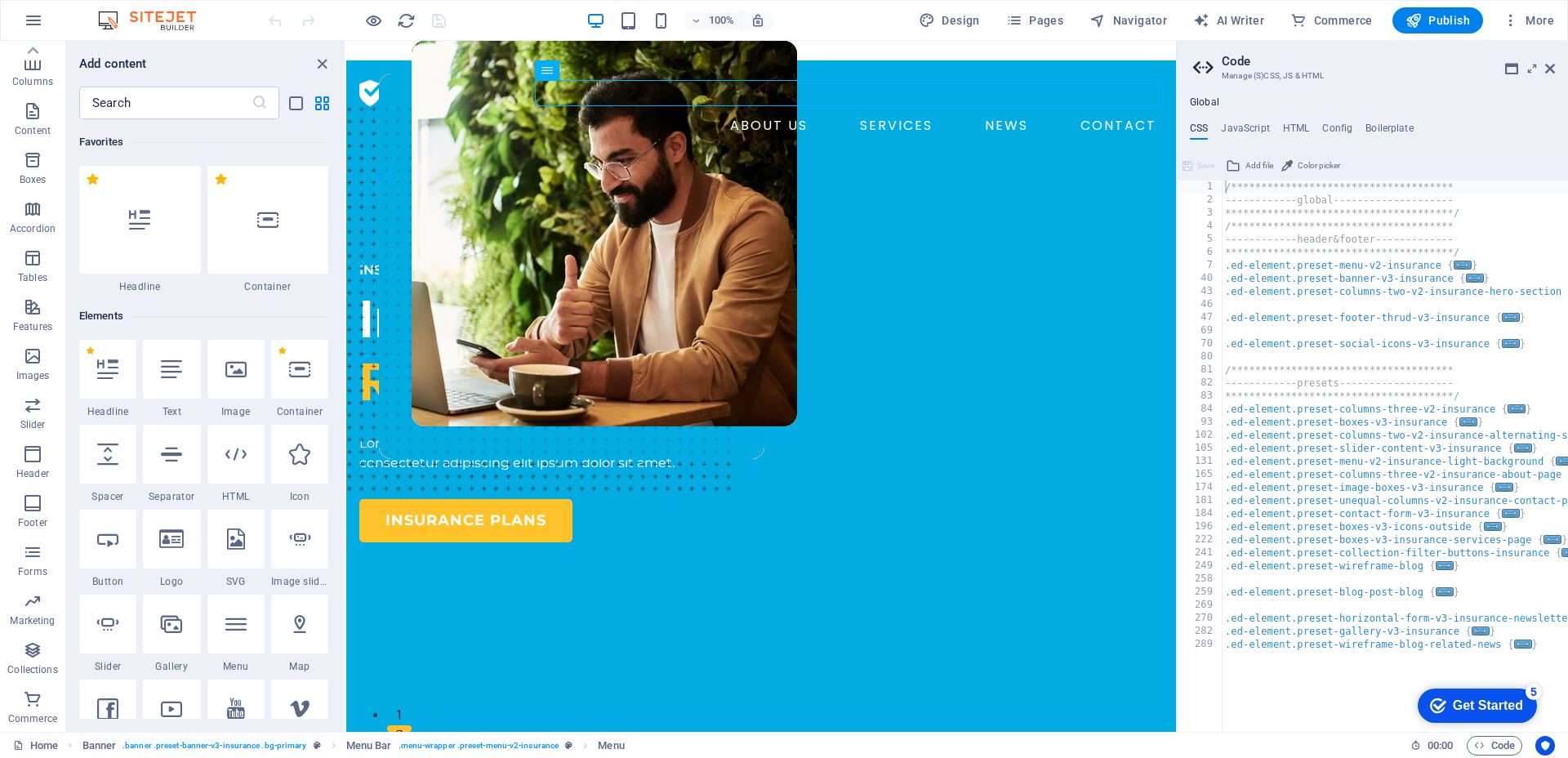
click at [1543, 68] on h2 "Code" at bounding box center [1388, 60] width 333 height 14
click at [1545, 70] on icon at bounding box center [1550, 69] width 10 height 13
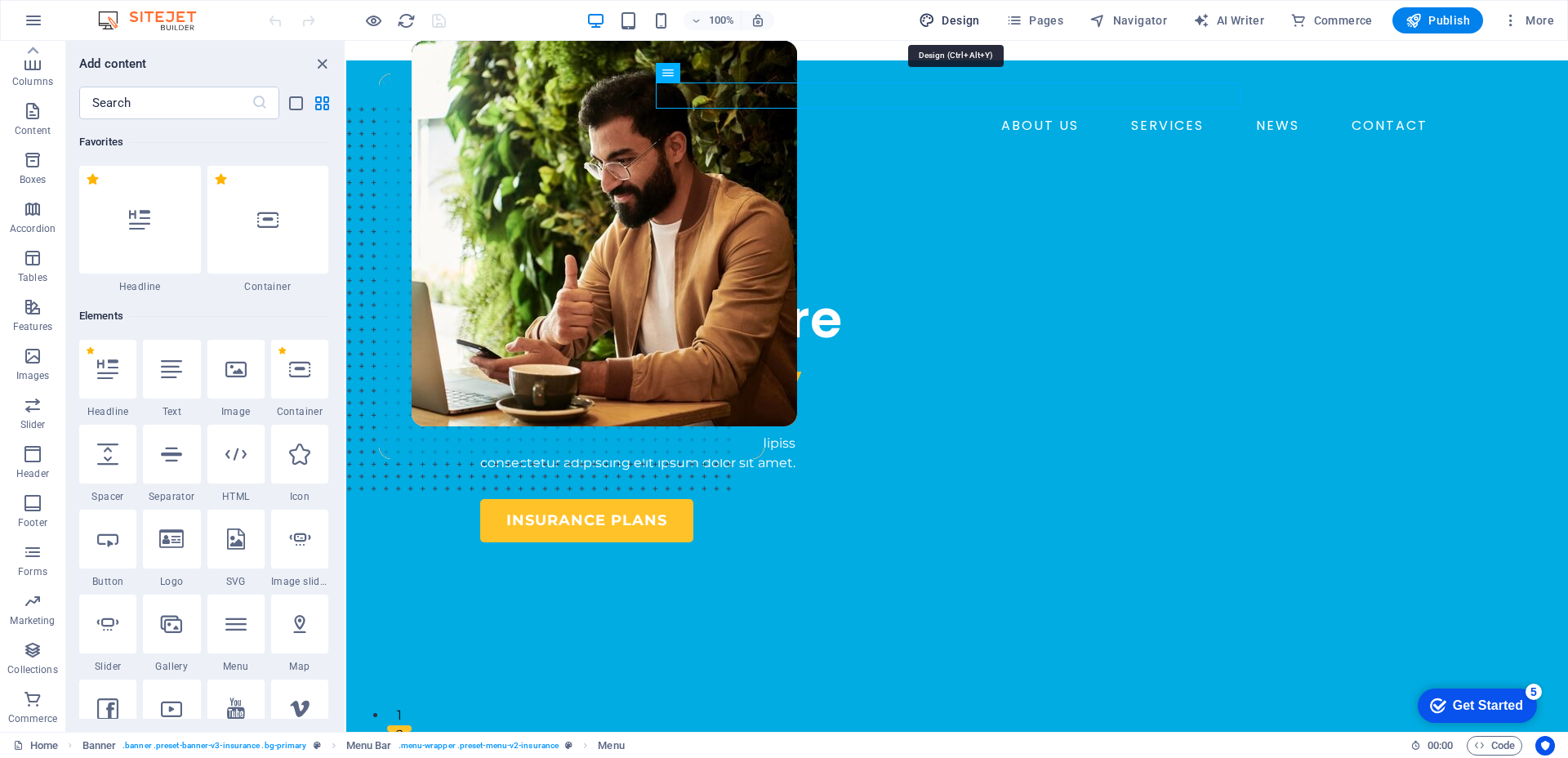
click at [963, 17] on span "Design" at bounding box center [949, 20] width 61 height 16
select select "600"
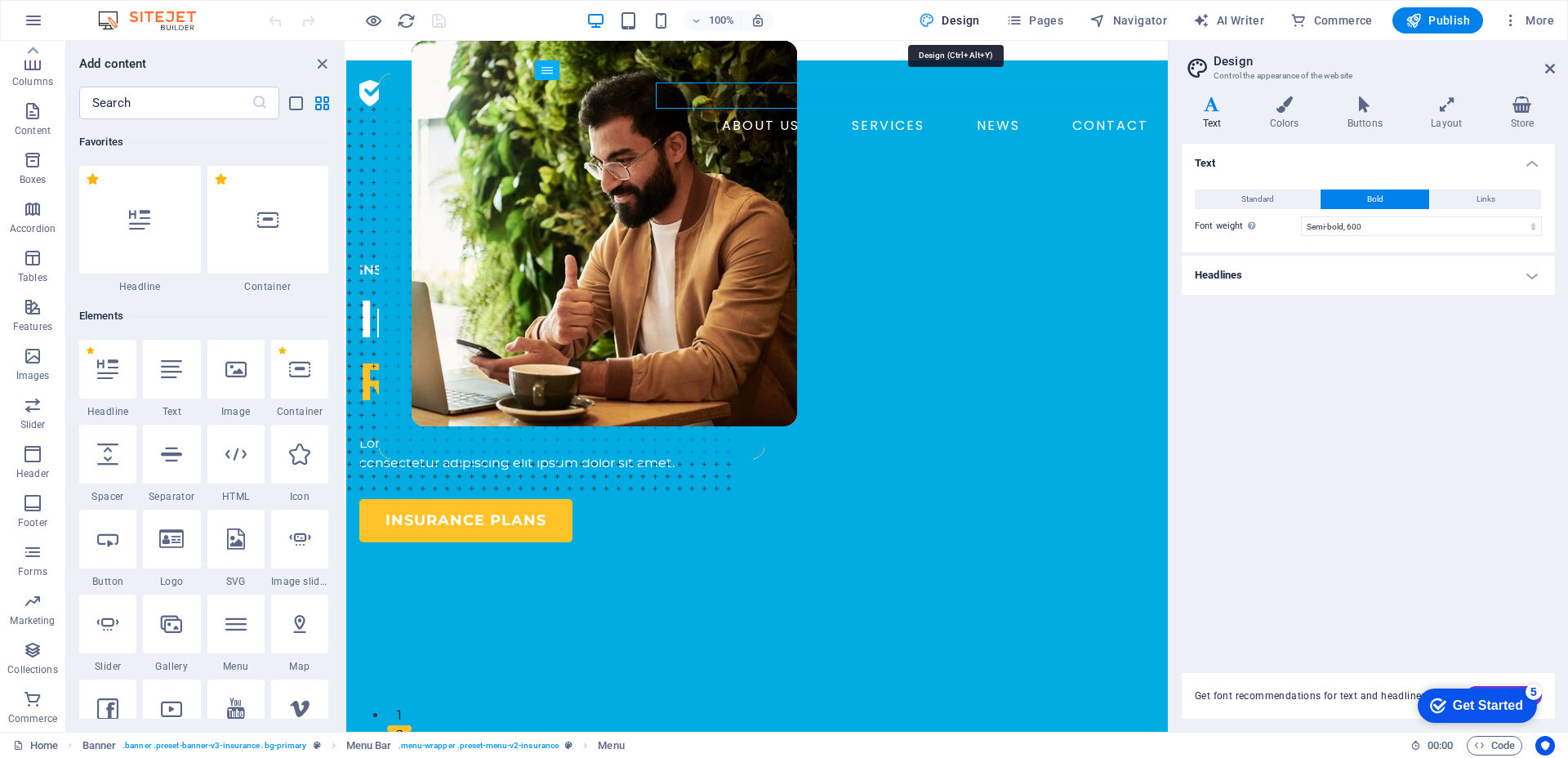
click at [946, 21] on span "Design" at bounding box center [949, 20] width 61 height 16
click at [1027, 21] on span "Pages" at bounding box center [1034, 20] width 57 height 16
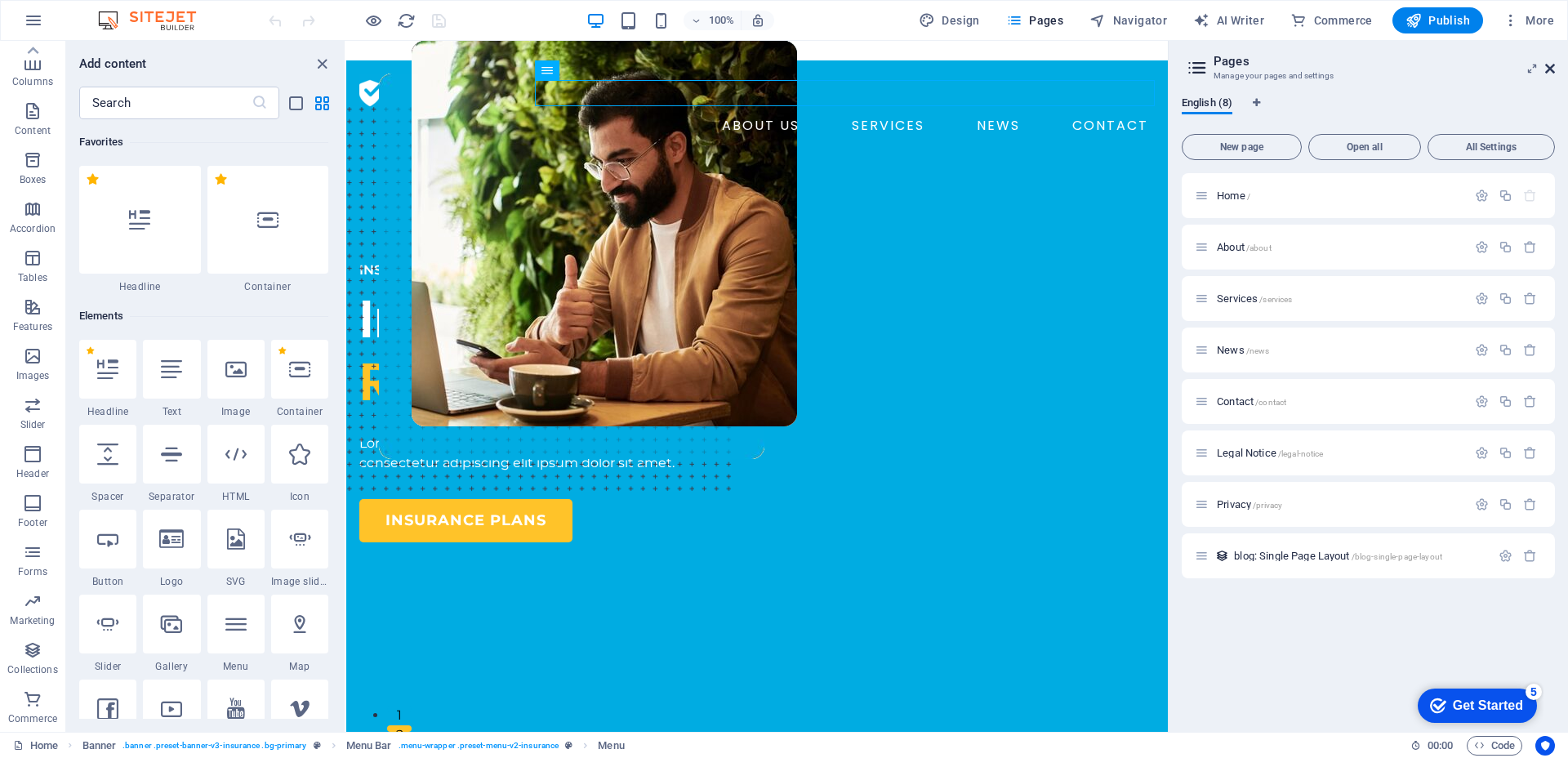
click at [1545, 65] on icon at bounding box center [1550, 69] width 10 height 13
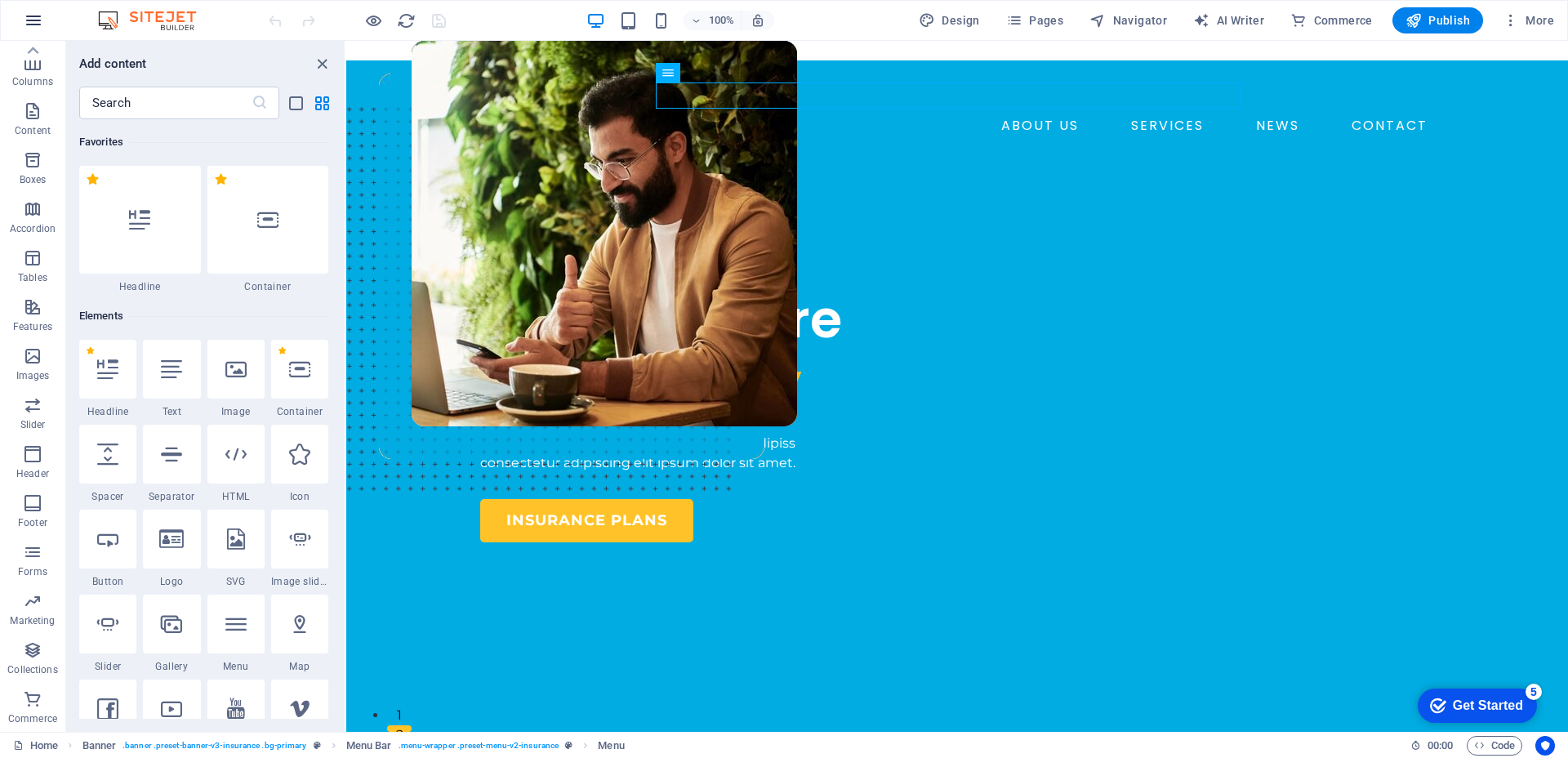
click at [42, 17] on icon "button" at bounding box center [33, 20] width 19 height 19
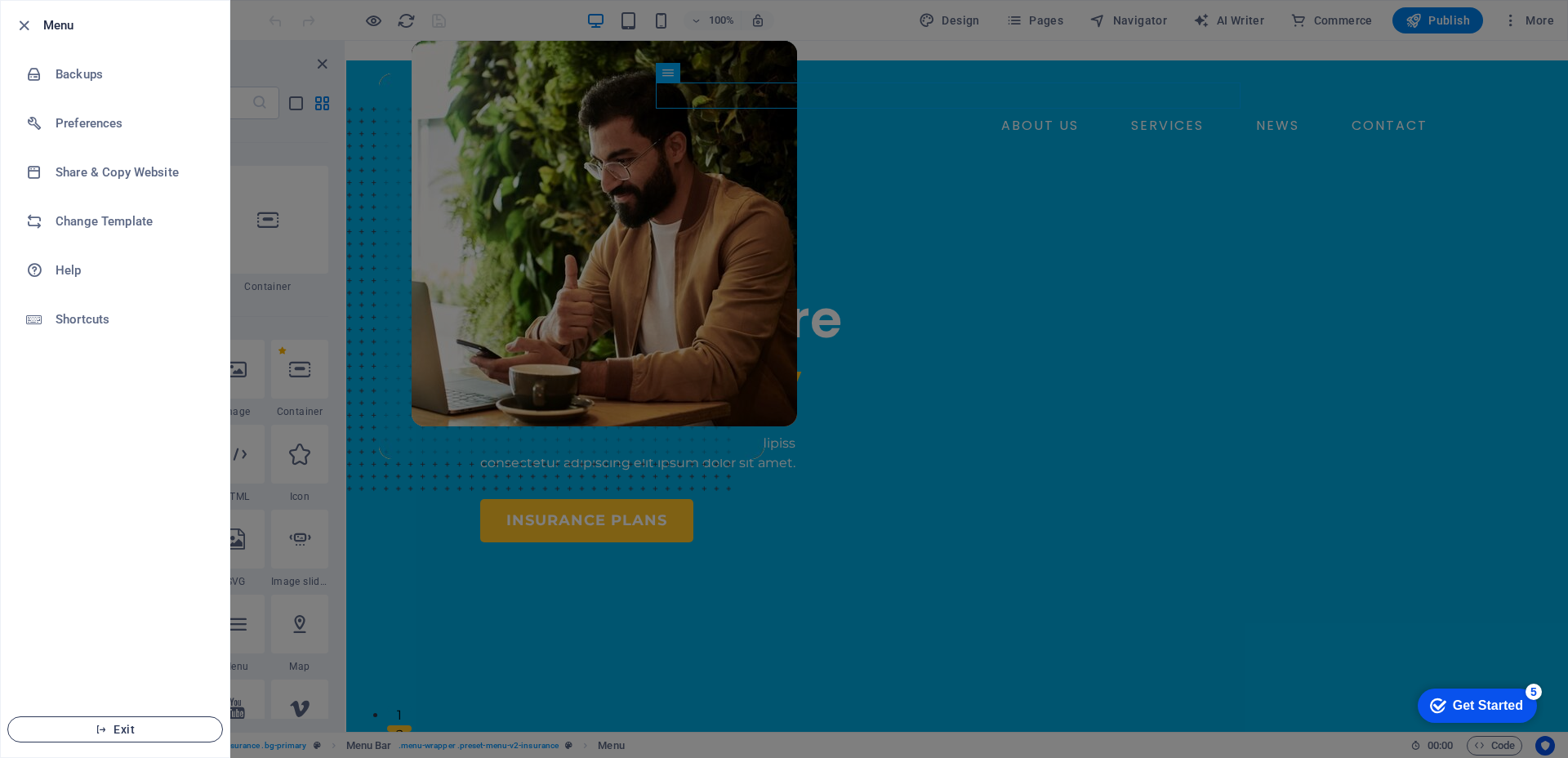
click at [159, 724] on span "Exit" at bounding box center [115, 729] width 188 height 13
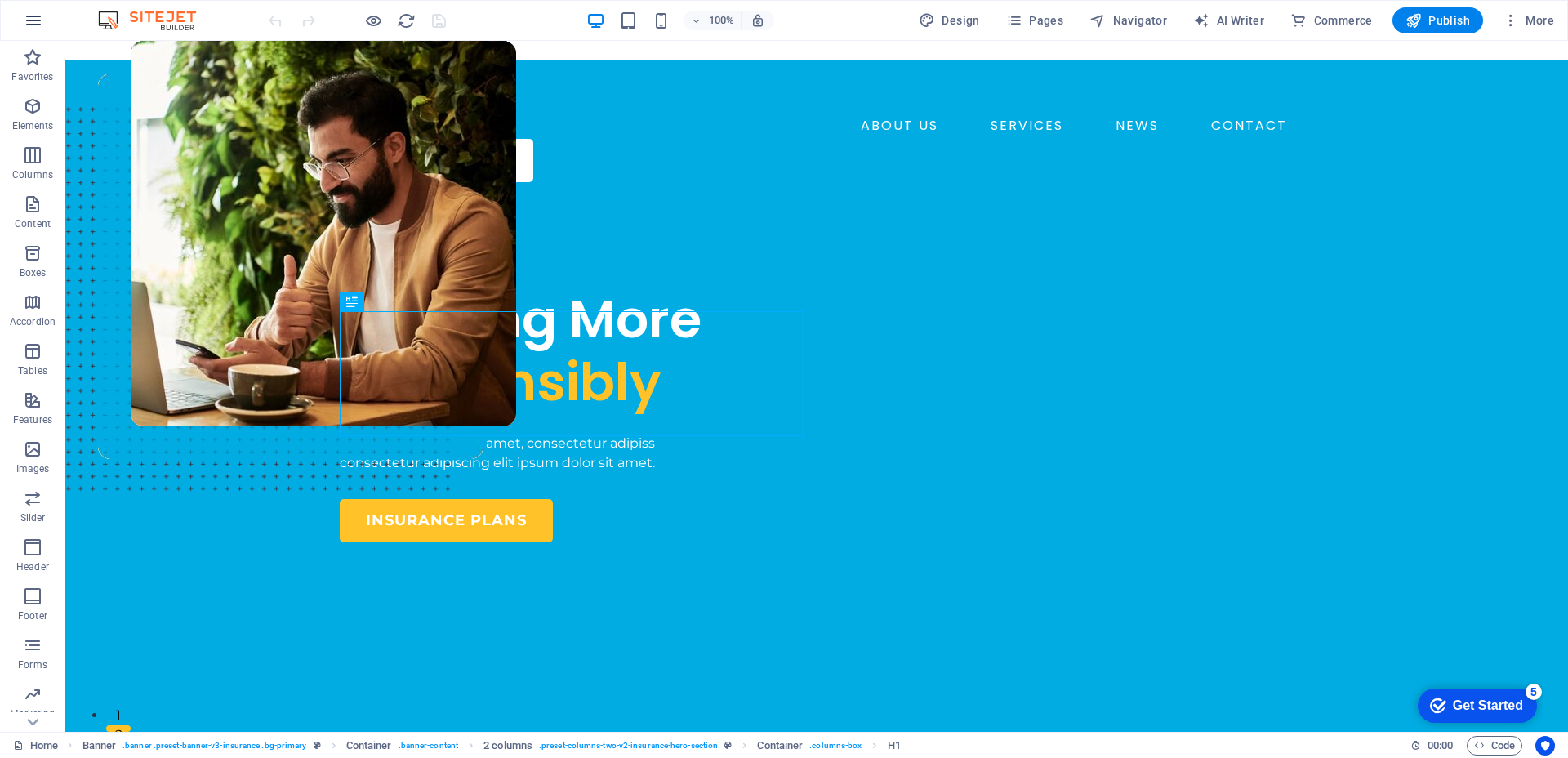
click at [42, 18] on icon "button" at bounding box center [33, 20] width 19 height 19
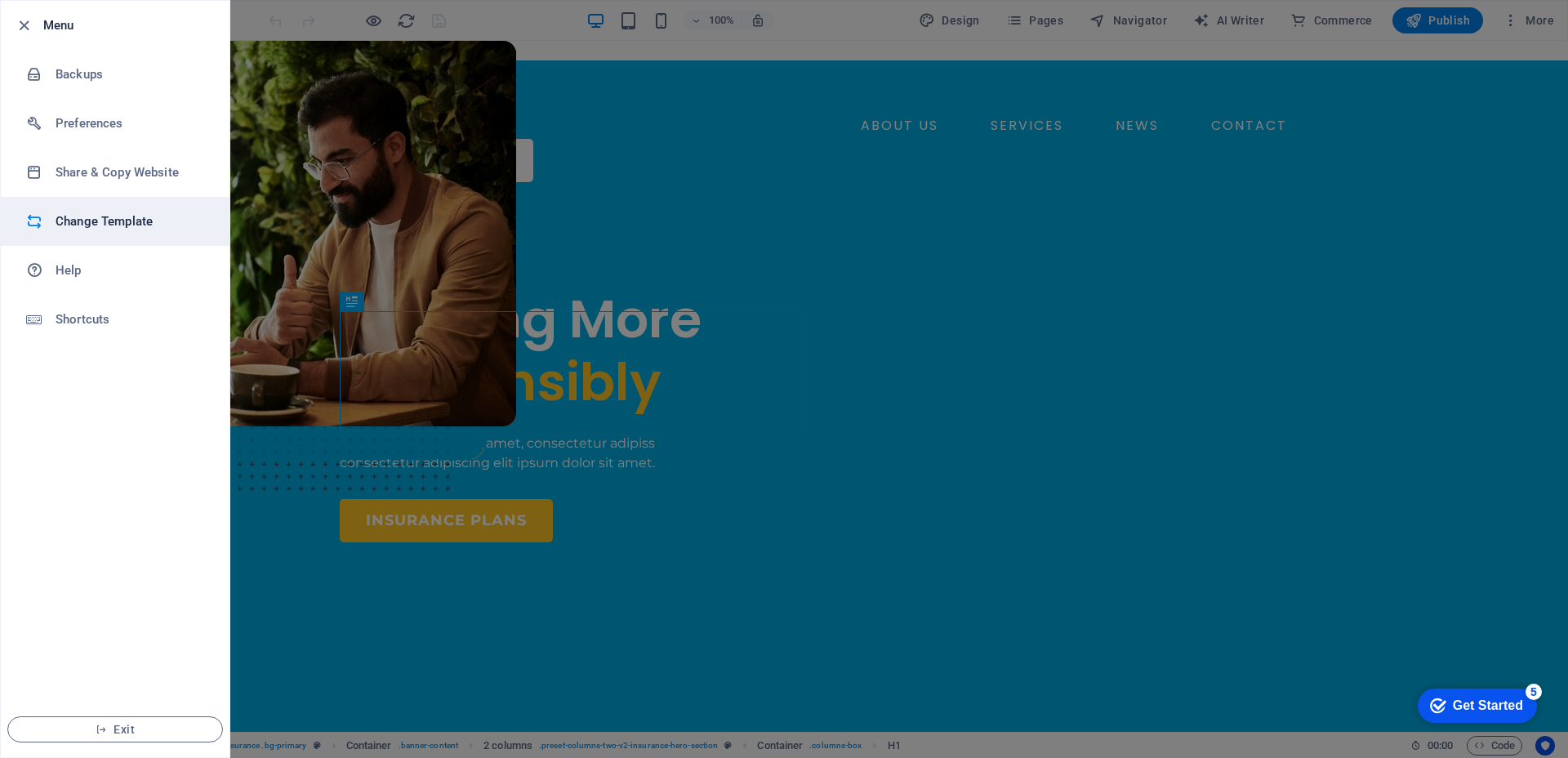
click at [110, 212] on h6 "Change Template" at bounding box center [131, 221] width 151 height 19
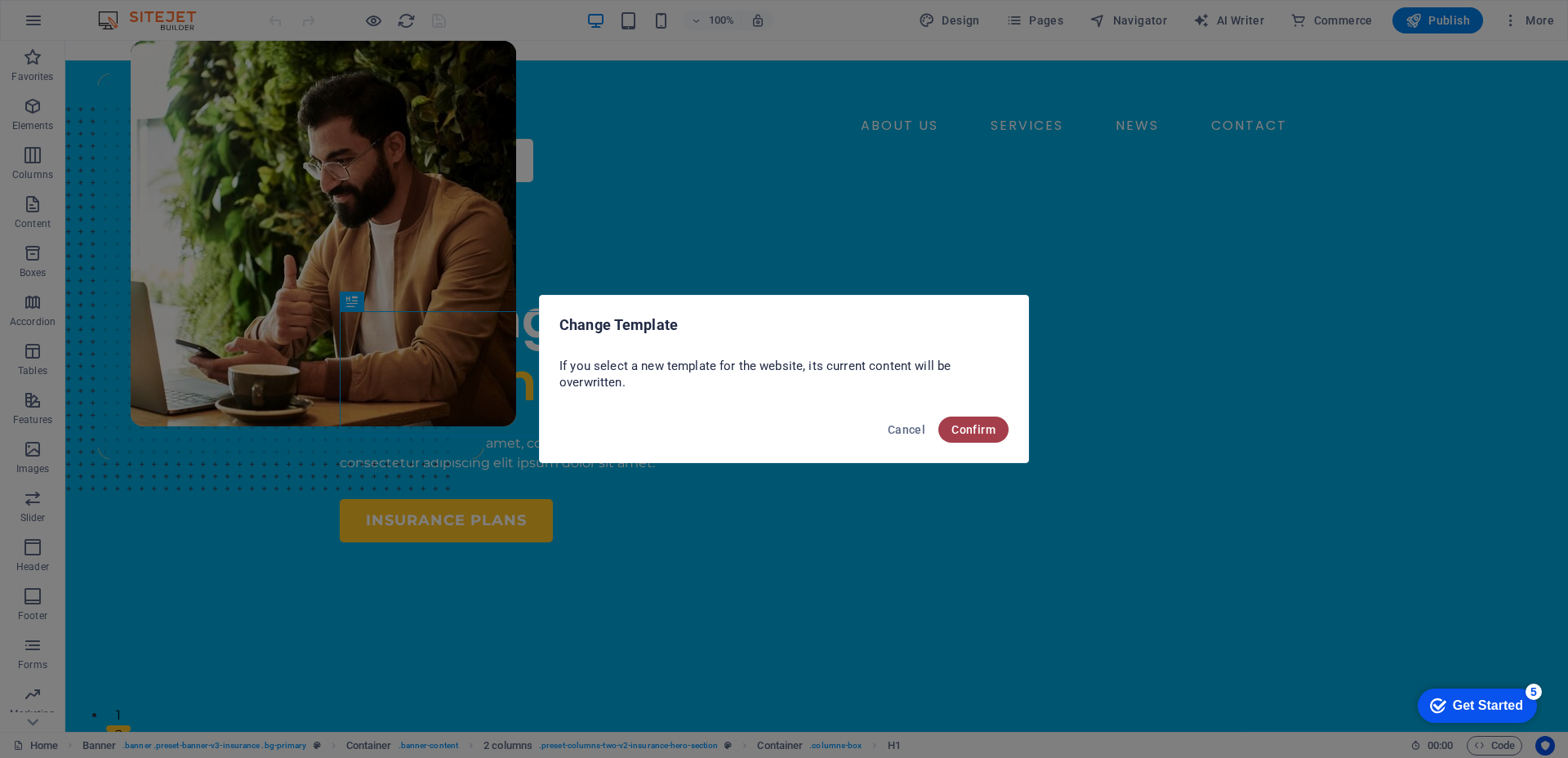
click at [963, 432] on span "Confirm" at bounding box center [973, 430] width 44 height 13
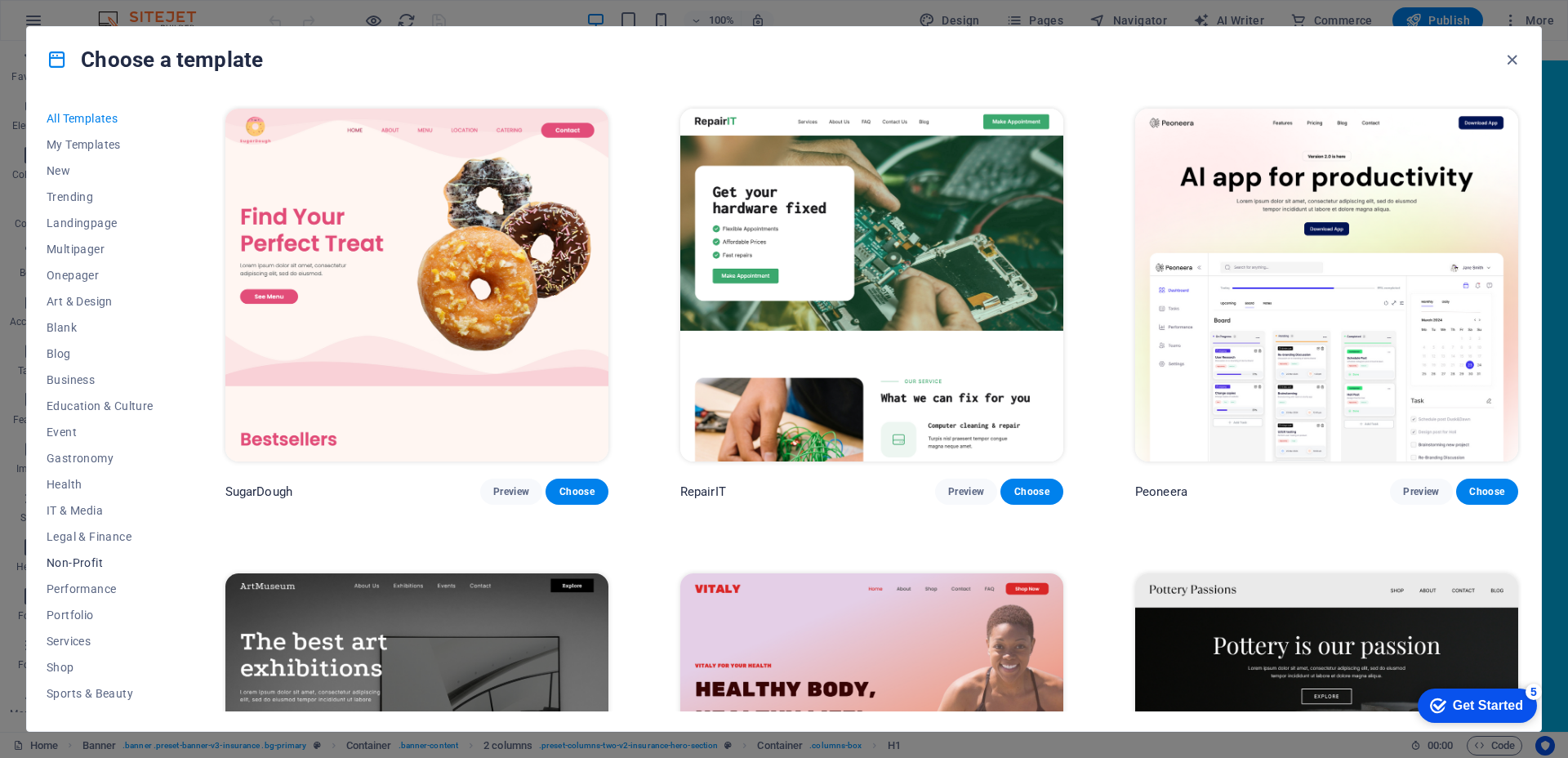
scroll to position [74, 0]
click at [86, 689] on button "Wireframe" at bounding box center [100, 698] width 107 height 26
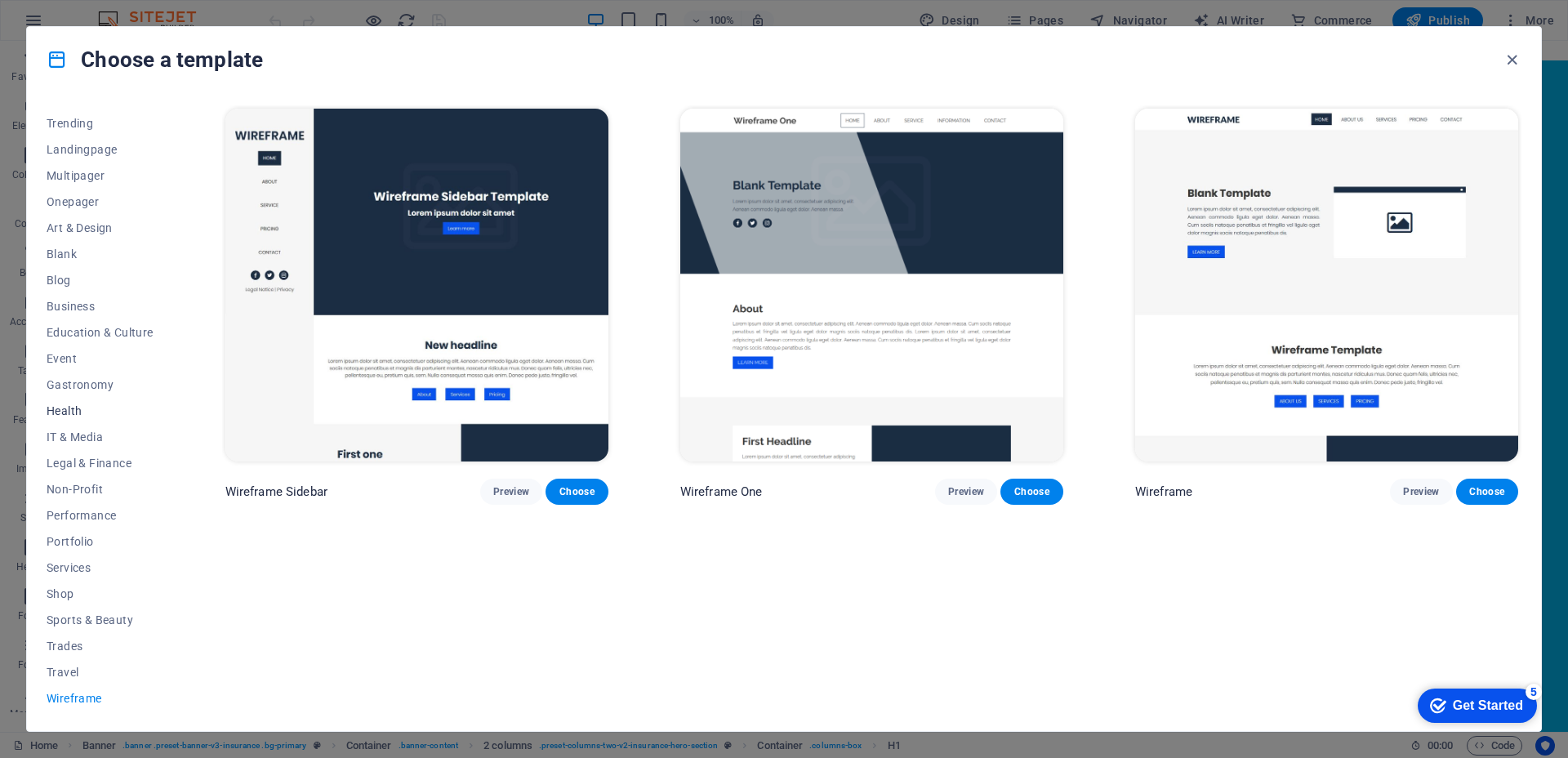
click at [92, 422] on button "Health" at bounding box center [100, 411] width 107 height 26
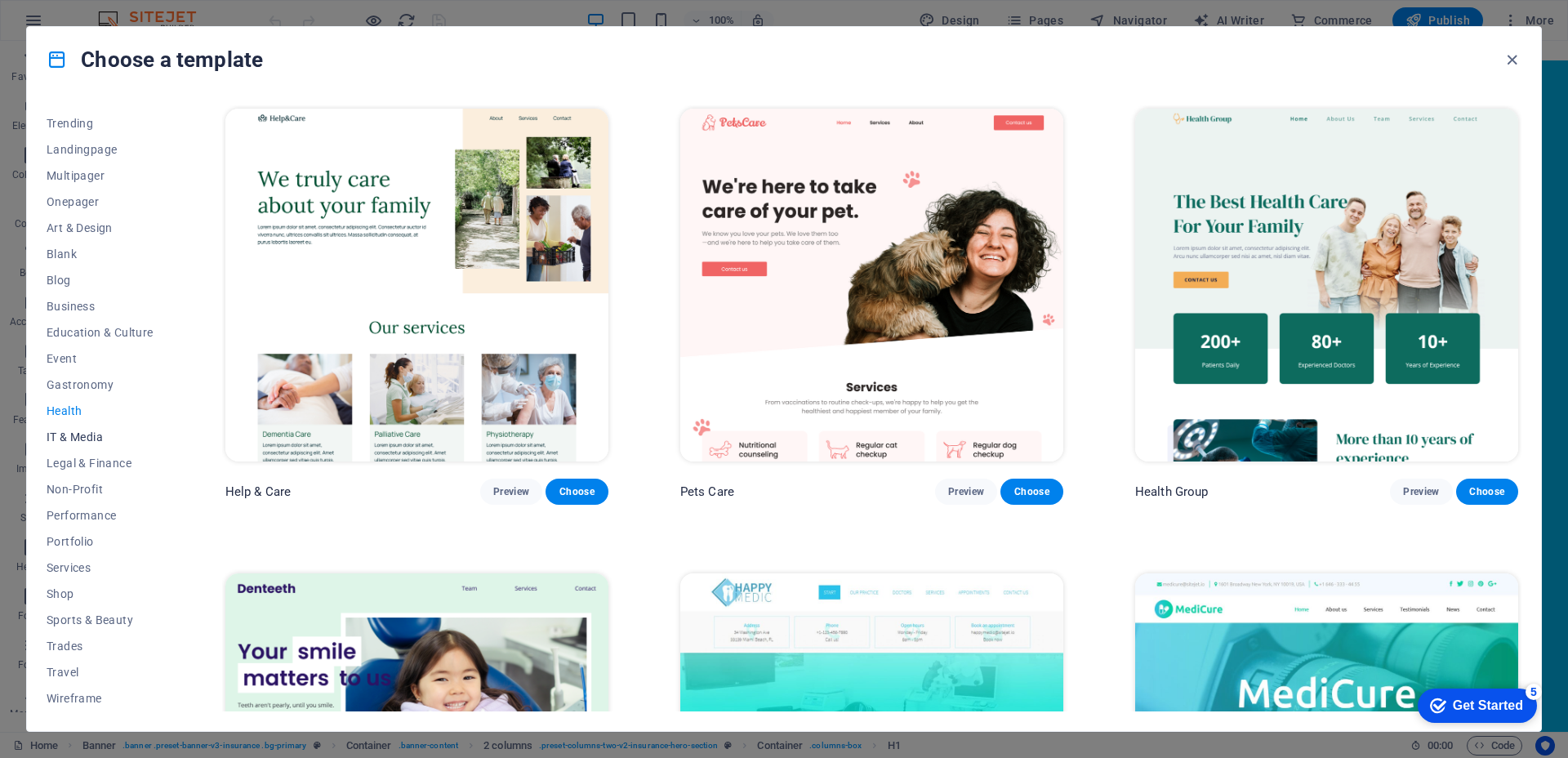
click at [92, 439] on span "IT & Media" at bounding box center [100, 437] width 107 height 13
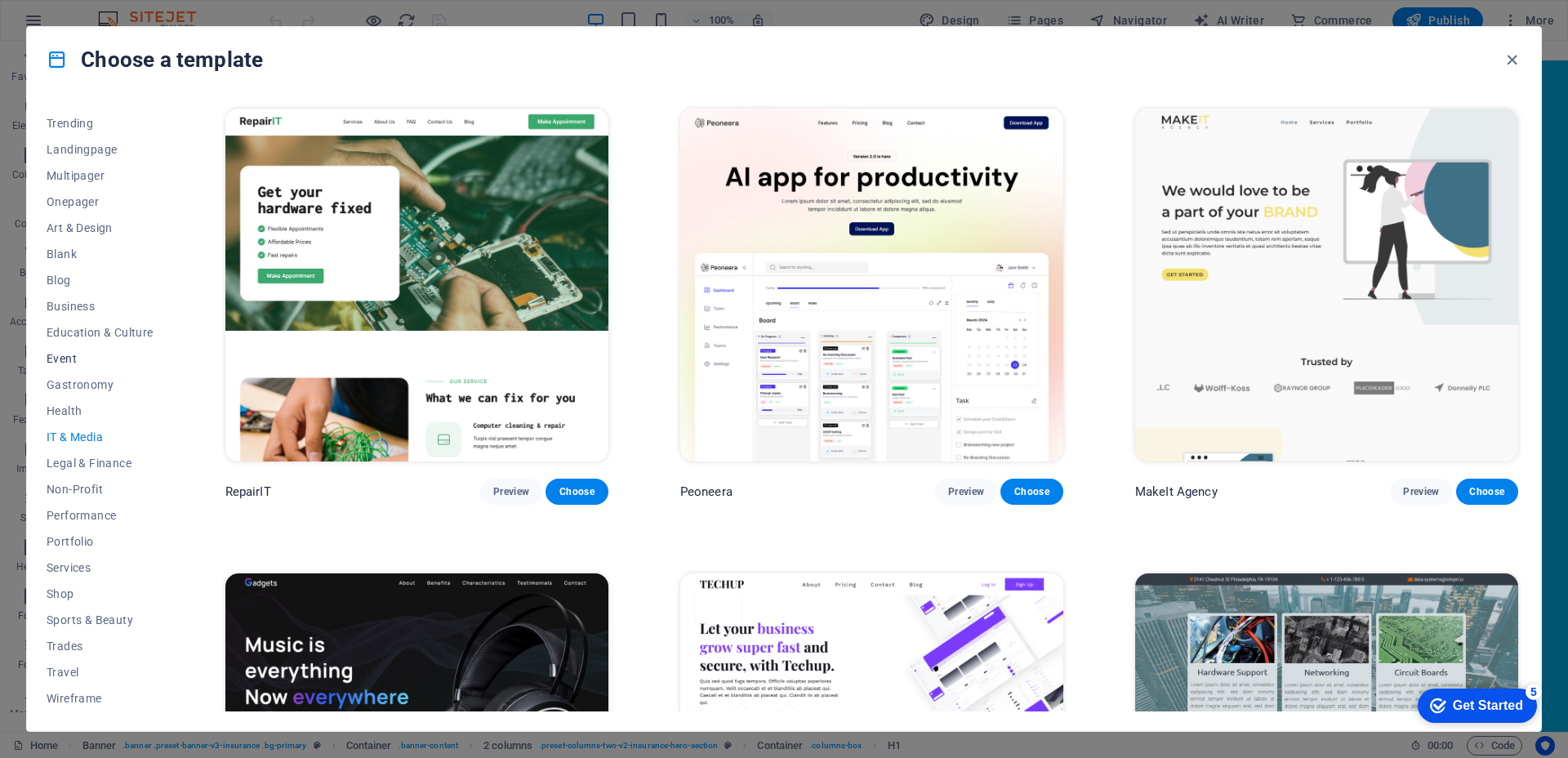
scroll to position [0, 0]
click at [54, 176] on span "New" at bounding box center [100, 171] width 107 height 13
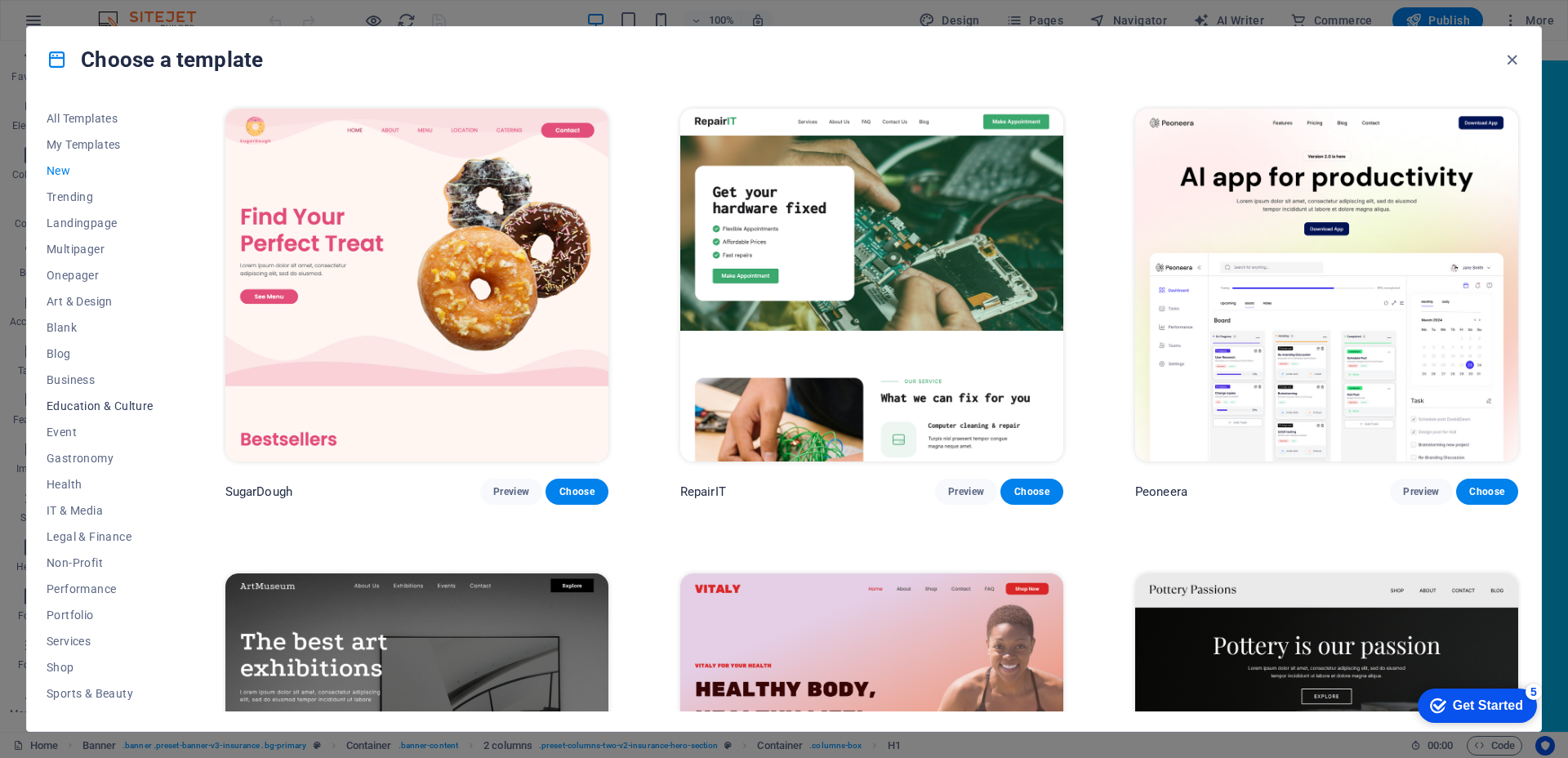
scroll to position [74, 0]
click at [80, 694] on span "Wireframe" at bounding box center [100, 699] width 107 height 13
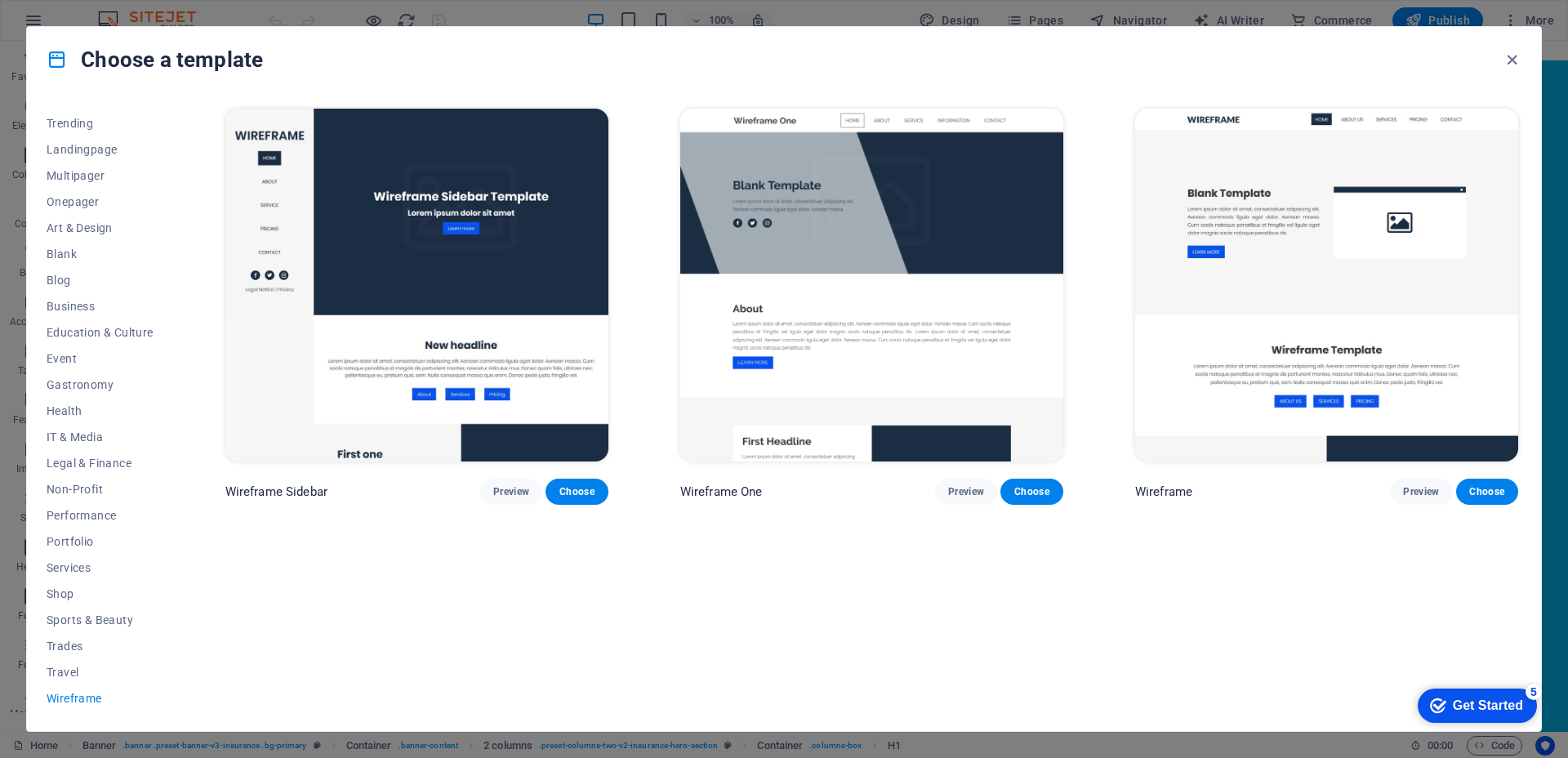
drag, startPoint x: 651, startPoint y: 588, endPoint x: 654, endPoint y: 569, distance: 19.2
click at [651, 587] on div "Wireframe Sidebar Preview Choose Wireframe One Preview Choose Wireframe Preview…" at bounding box center [872, 408] width 1299 height 606
click at [654, 343] on div "Wireframe Sidebar Preview Choose Wireframe One Preview Choose Wireframe Preview…" at bounding box center [872, 304] width 1299 height 399
click at [656, 381] on div "Wireframe Sidebar Preview Choose Wireframe One Preview Choose Wireframe Preview…" at bounding box center [872, 304] width 1299 height 399
click at [109, 354] on span "Event" at bounding box center [100, 359] width 107 height 13
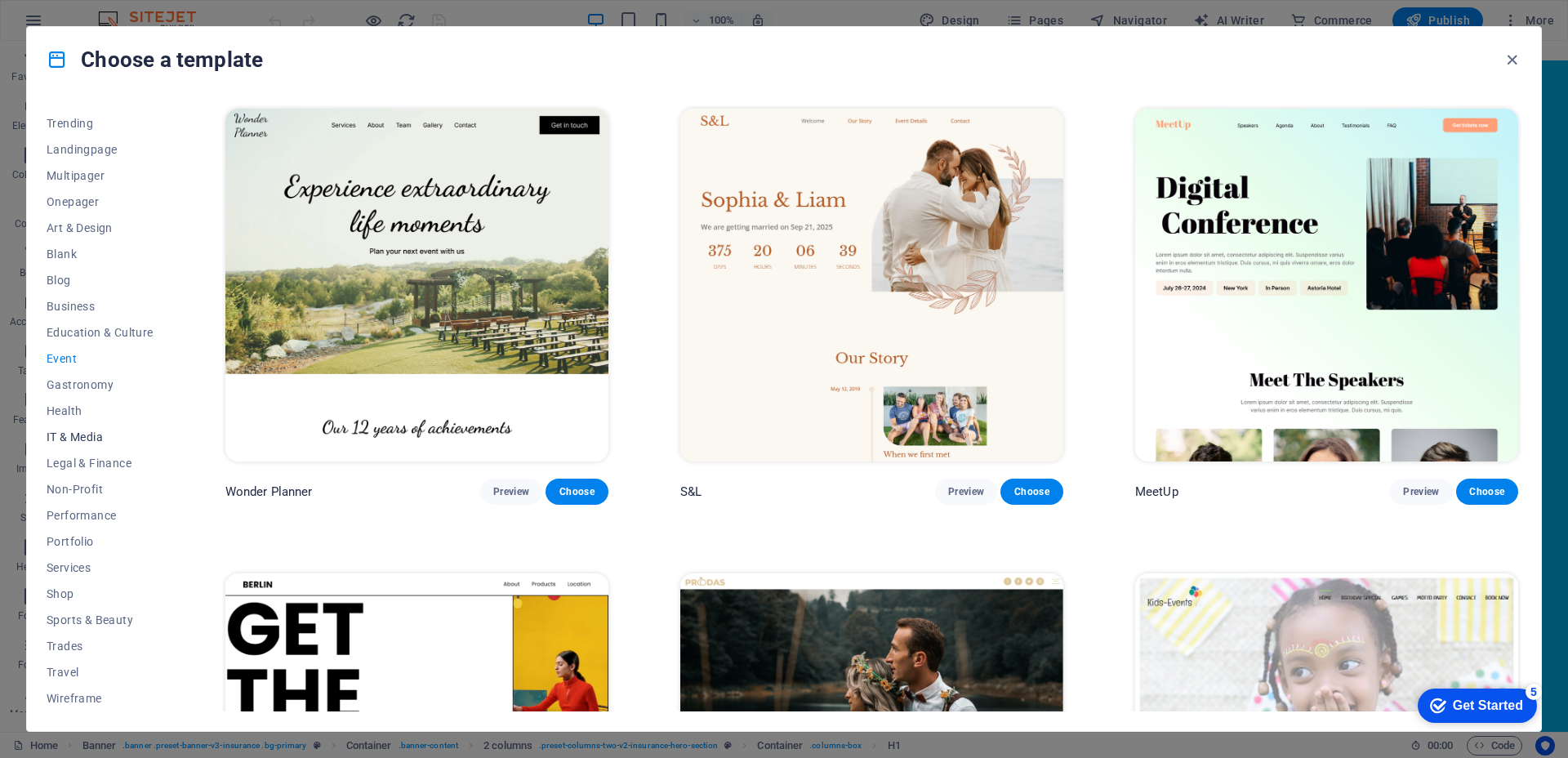
click at [99, 432] on span "IT & Media" at bounding box center [100, 437] width 107 height 13
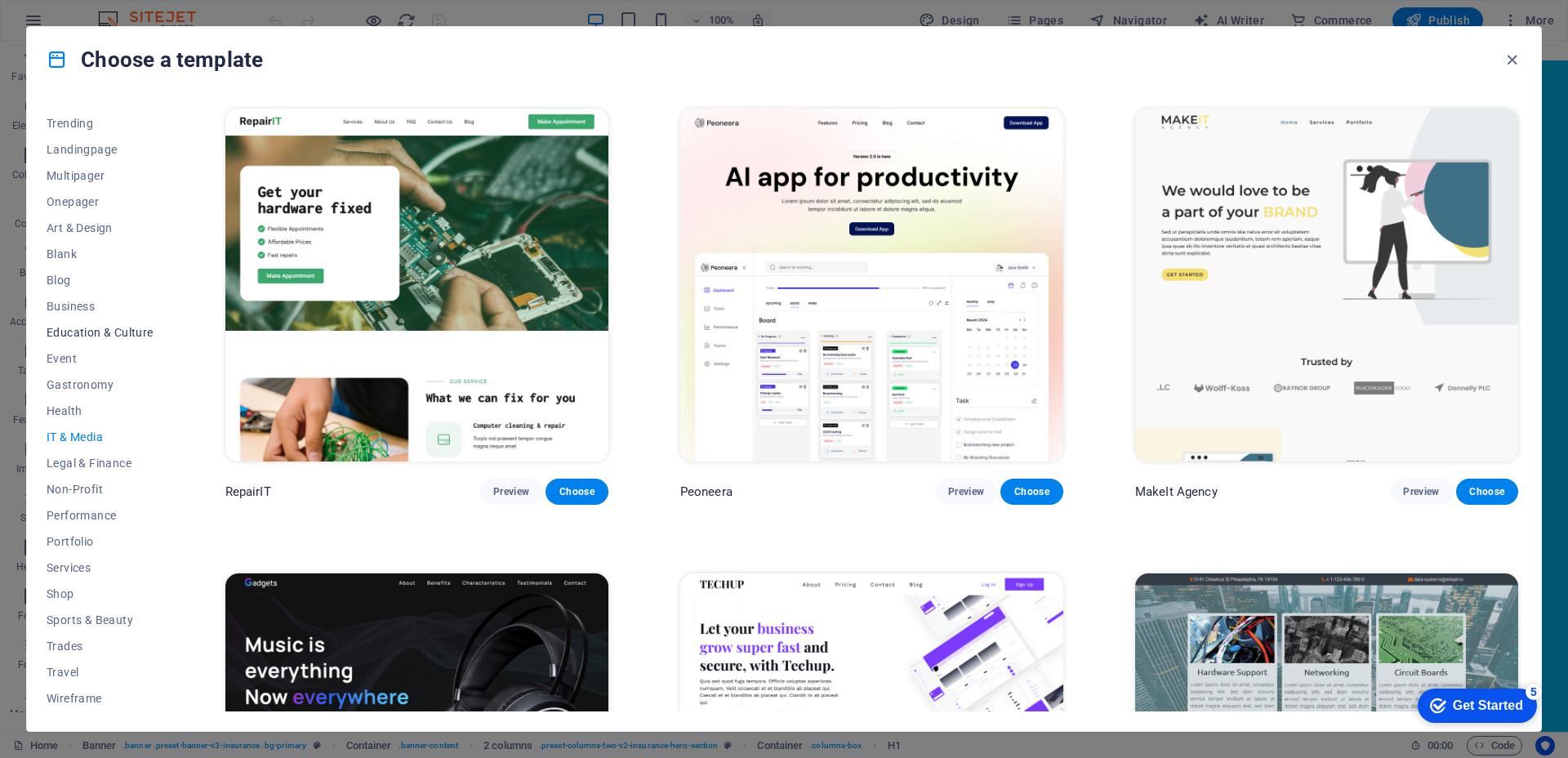
scroll to position [0, 0]
click at [98, 212] on button "Landingpage" at bounding box center [100, 222] width 107 height 26
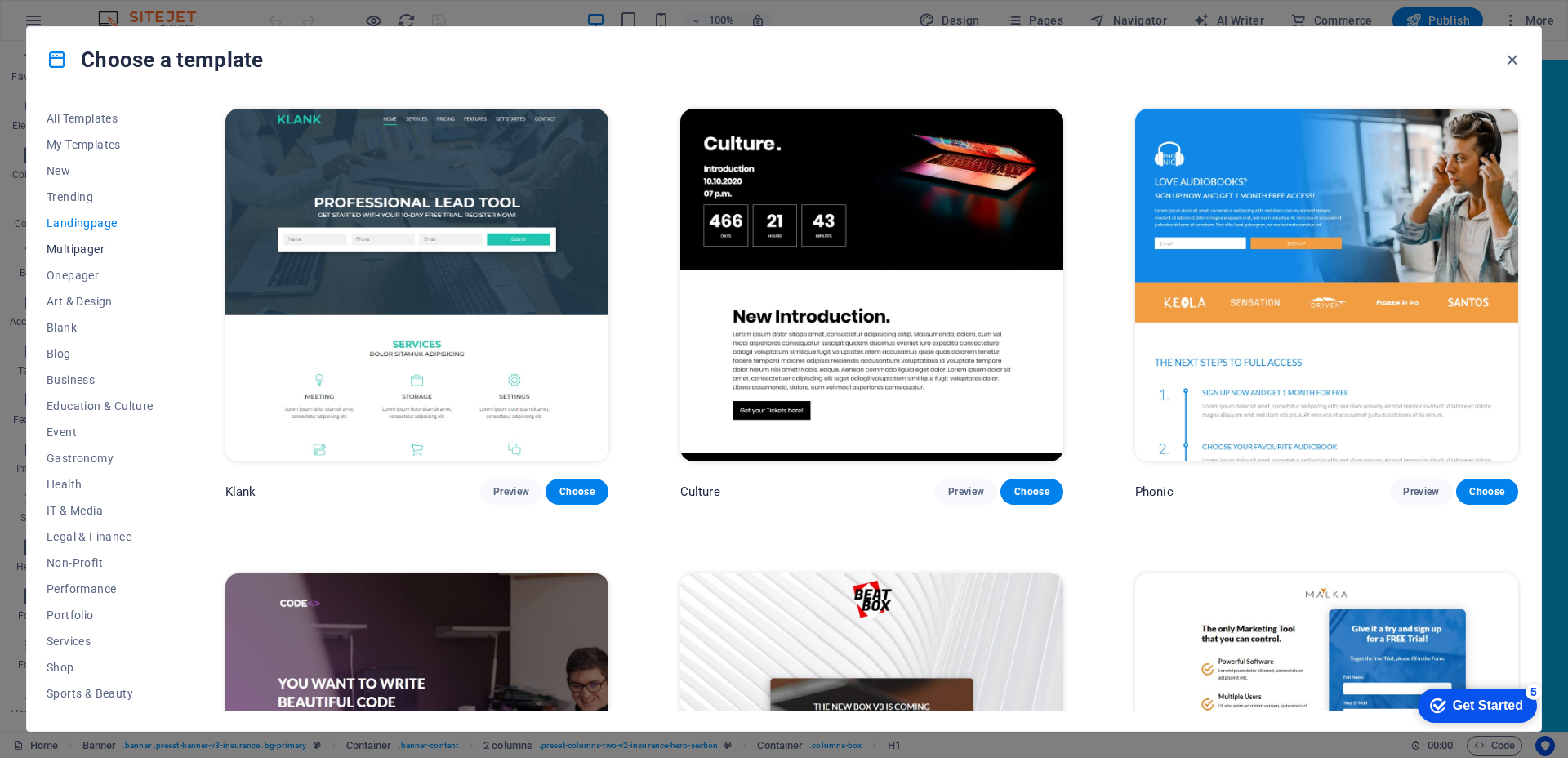
click at [90, 247] on span "Multipager" at bounding box center [100, 249] width 107 height 13
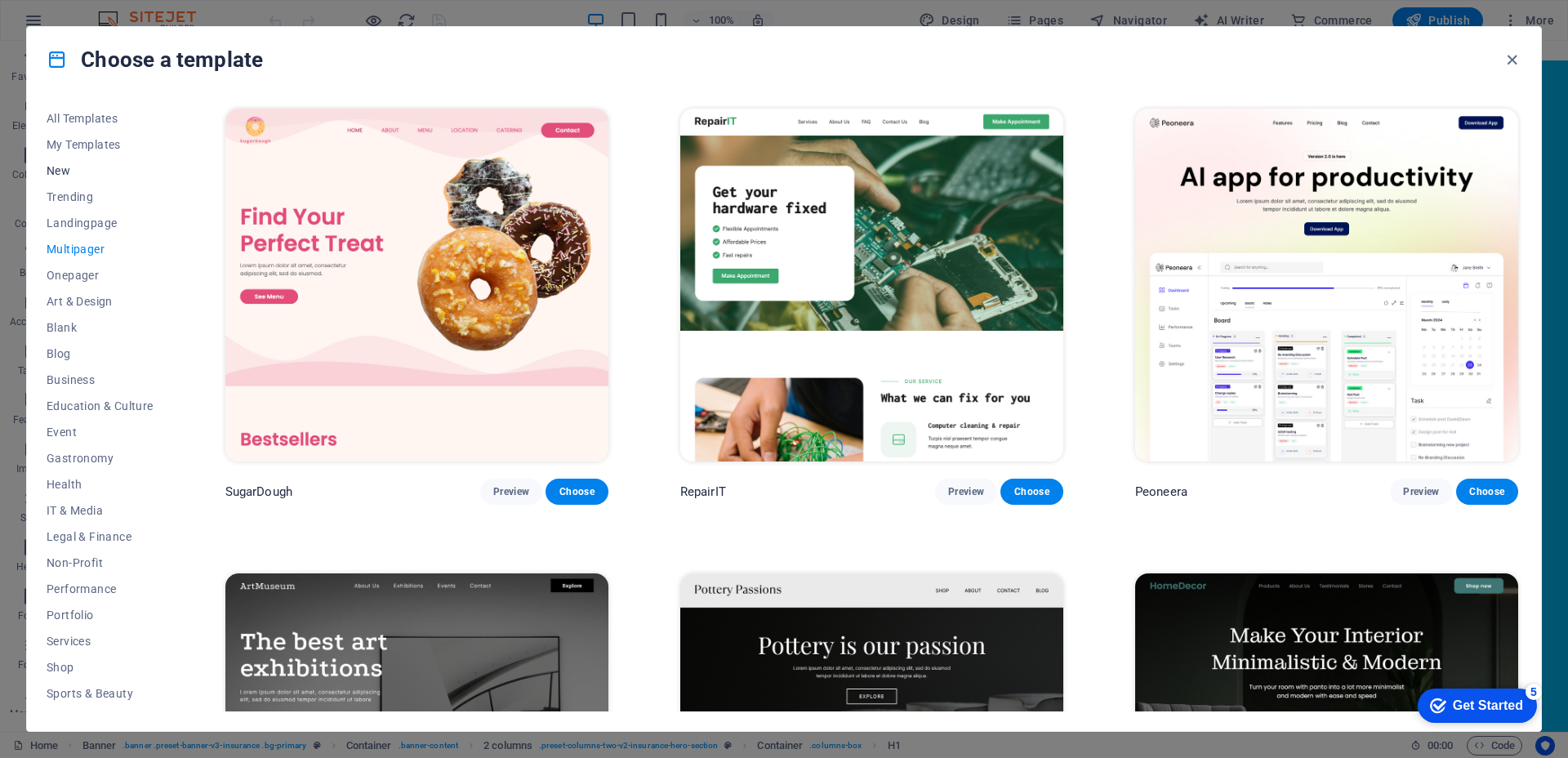
click at [83, 169] on span "New" at bounding box center [100, 171] width 107 height 13
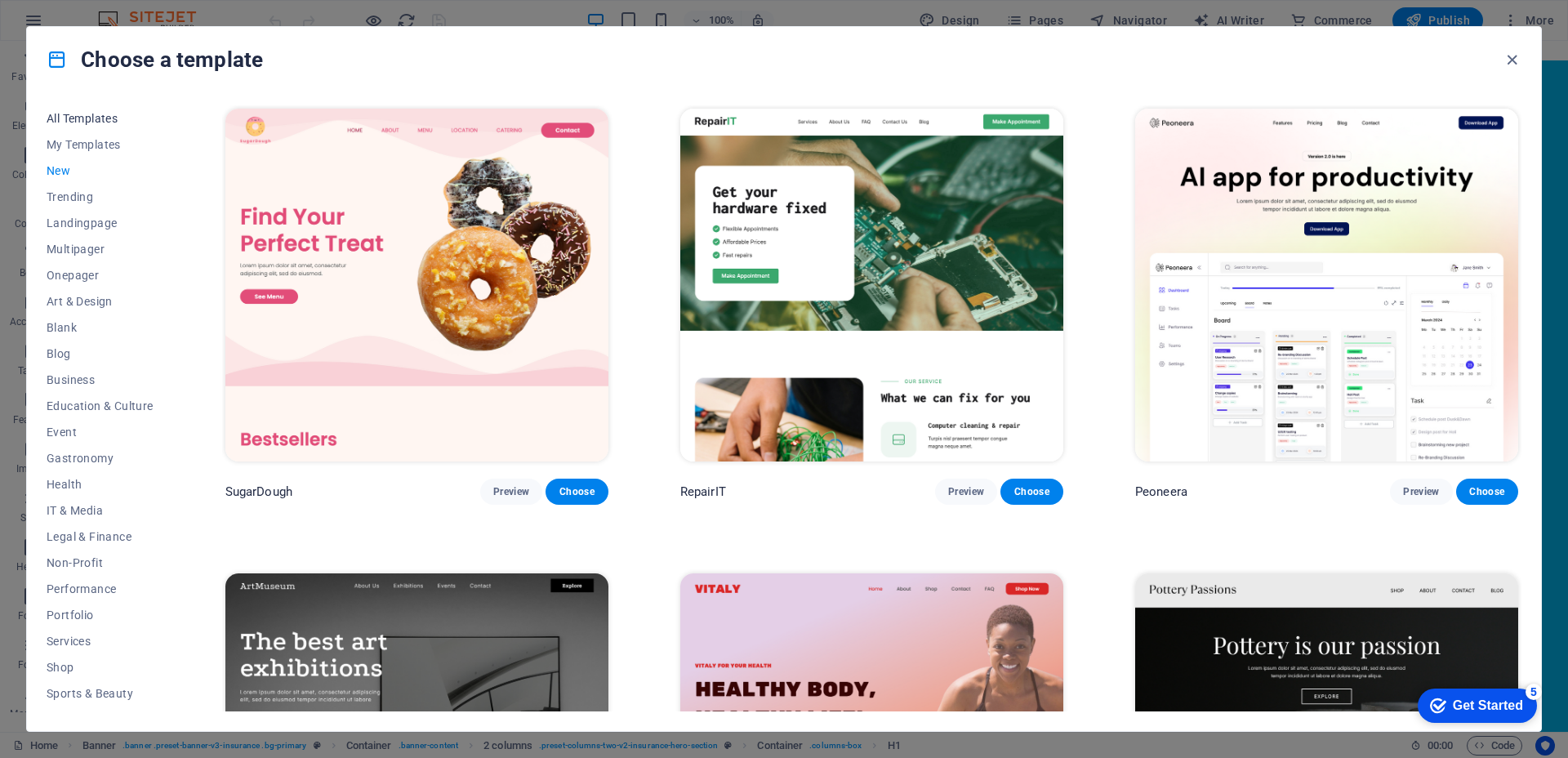
click at [109, 116] on span "All Templates" at bounding box center [100, 119] width 107 height 13
click at [1511, 60] on icon "button" at bounding box center [1512, 60] width 19 height 19
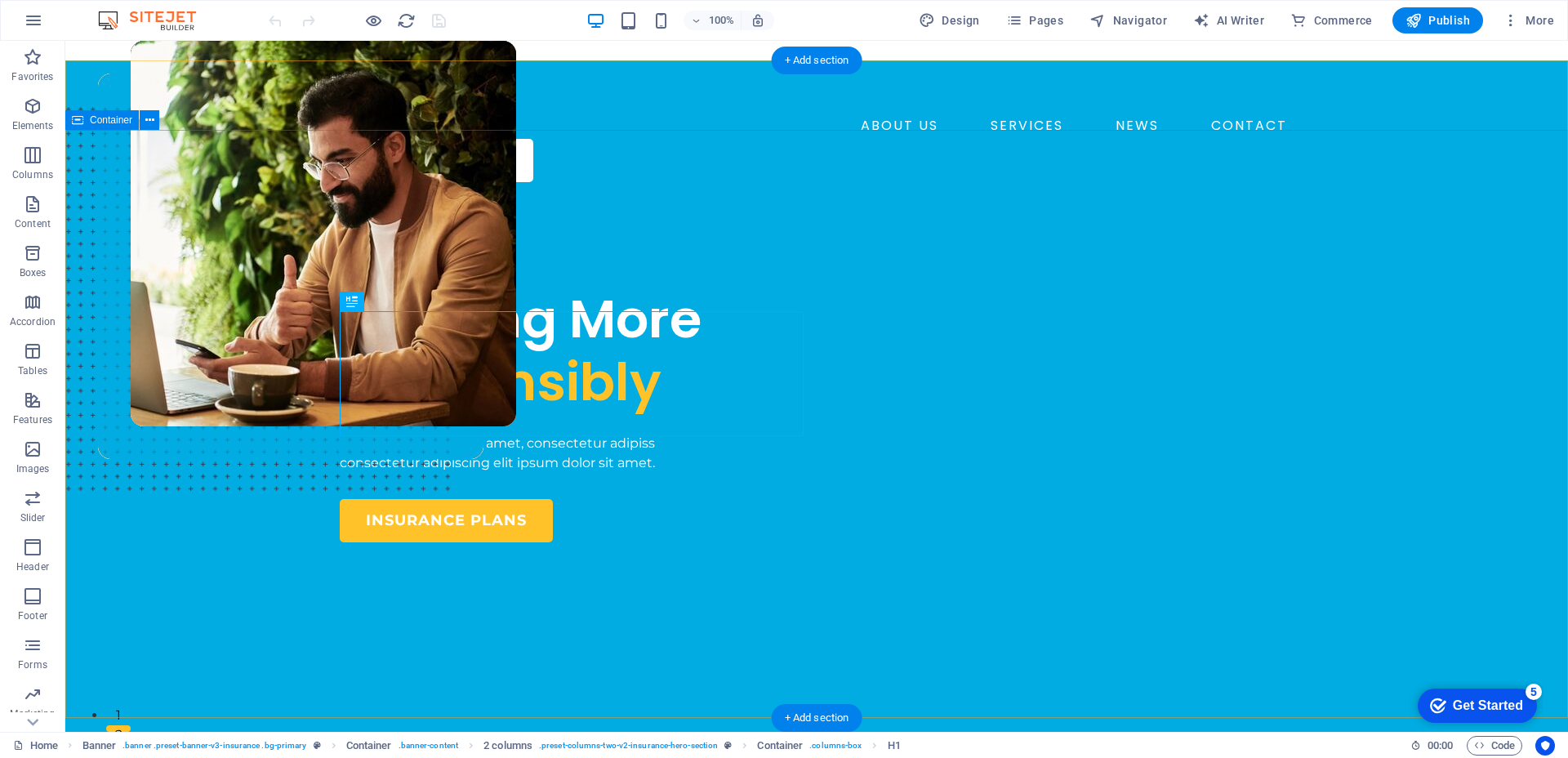
click at [1327, 329] on div "INSURANCE COMPANY Insuring More Responsibly Lorem ipsum dolor sit amet, consect…" at bounding box center [816, 636] width 1502 height 883
